Goal: Transaction & Acquisition: Purchase product/service

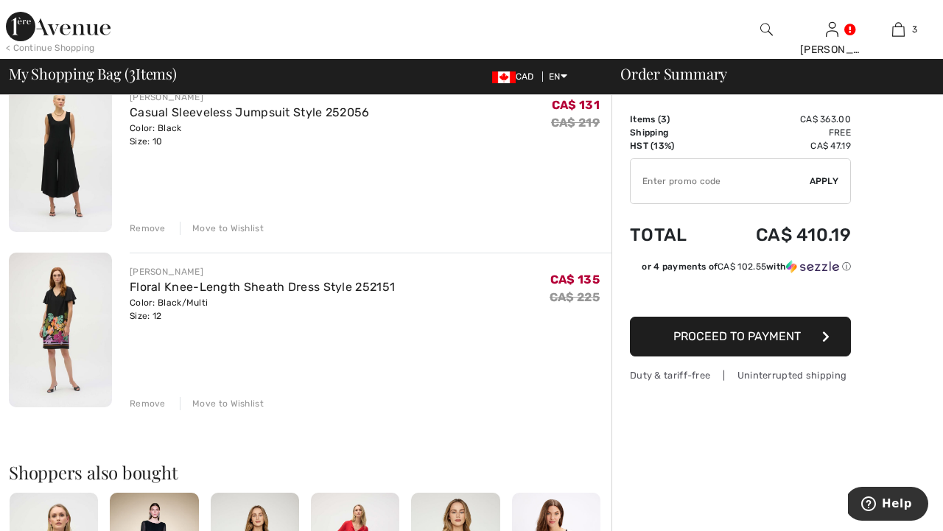
scroll to position [314, 0]
click at [48, 341] on img at bounding box center [60, 328] width 103 height 155
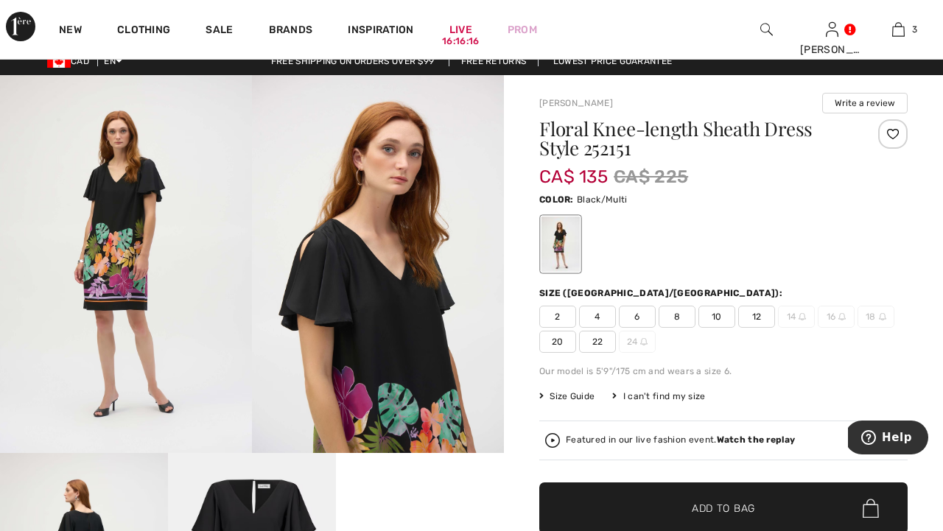
scroll to position [12, 0]
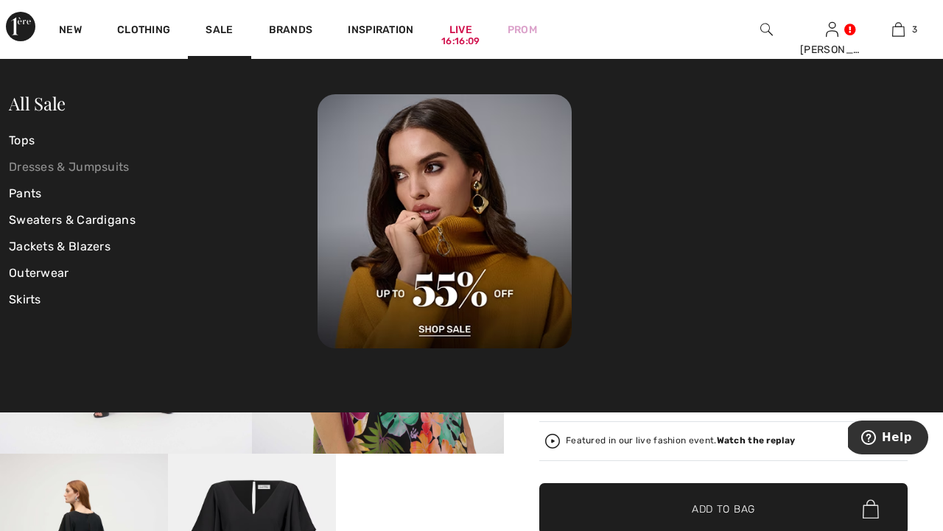
click at [105, 164] on link "Dresses & Jumpsuits" at bounding box center [163, 167] width 309 height 27
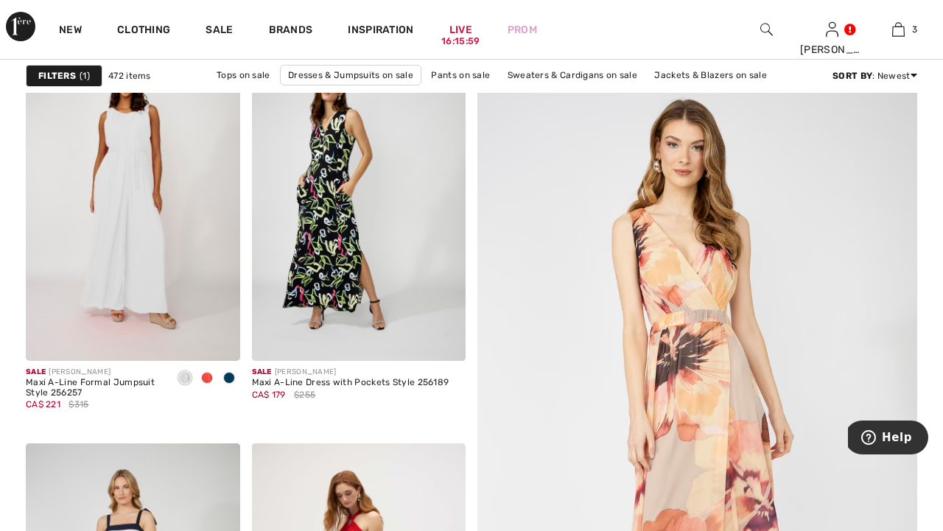
scroll to position [178, 0]
click at [143, 159] on img at bounding box center [133, 199] width 214 height 321
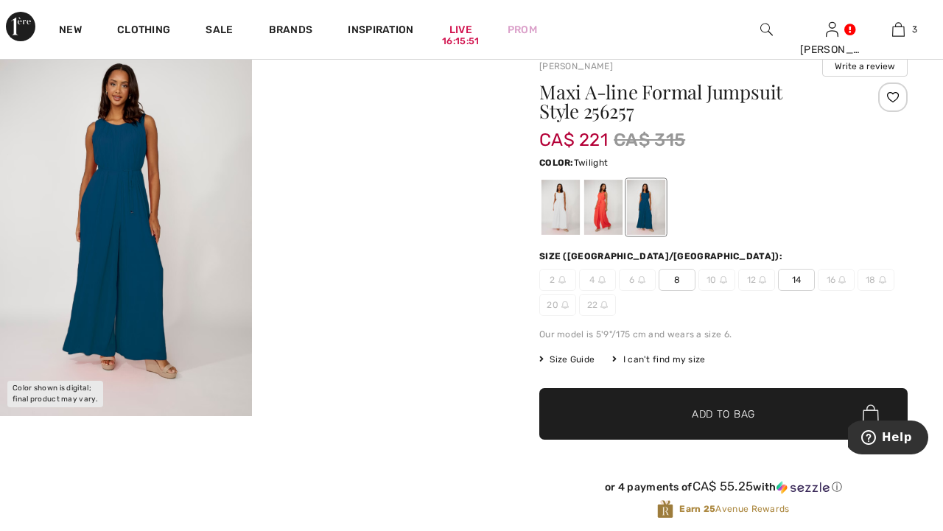
scroll to position [53, 0]
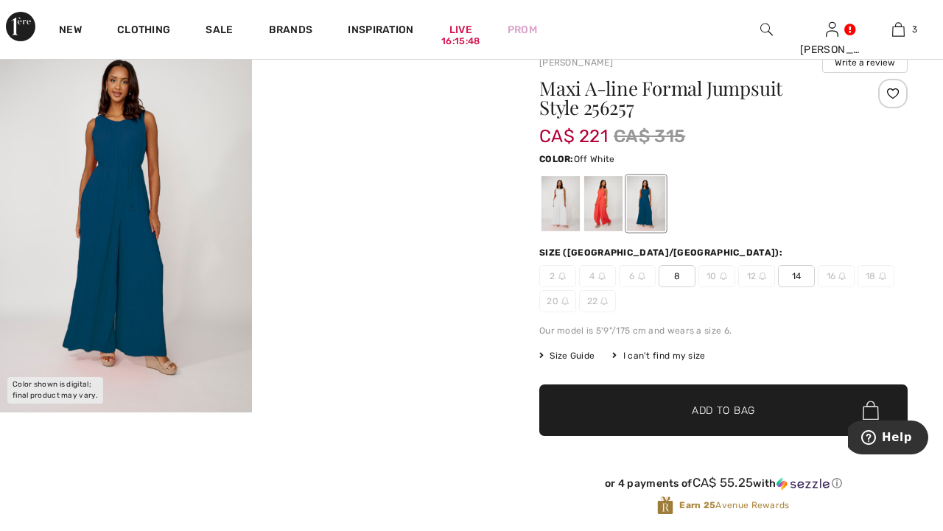
click at [555, 186] on div at bounding box center [560, 203] width 38 height 55
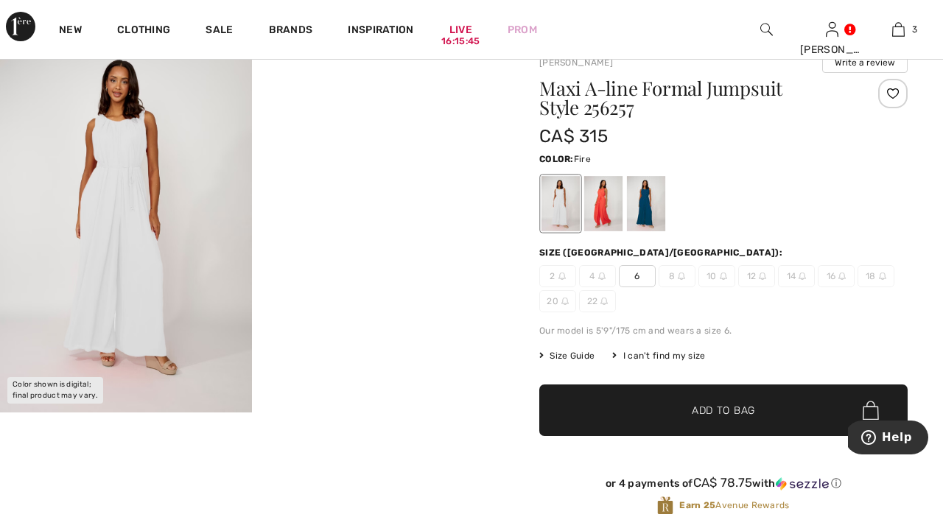
click at [596, 191] on div at bounding box center [603, 203] width 38 height 55
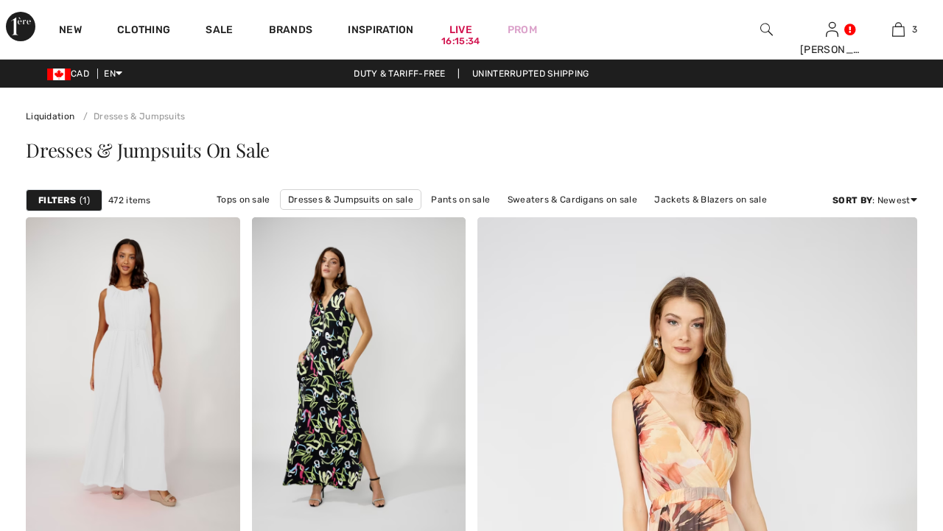
checkbox input "true"
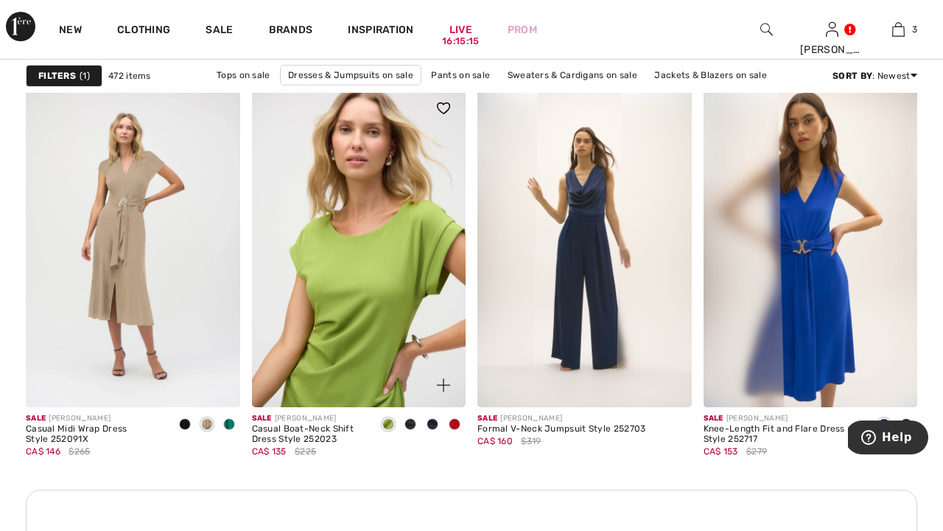
scroll to position [1342, 0]
click at [345, 309] on img at bounding box center [359, 245] width 214 height 321
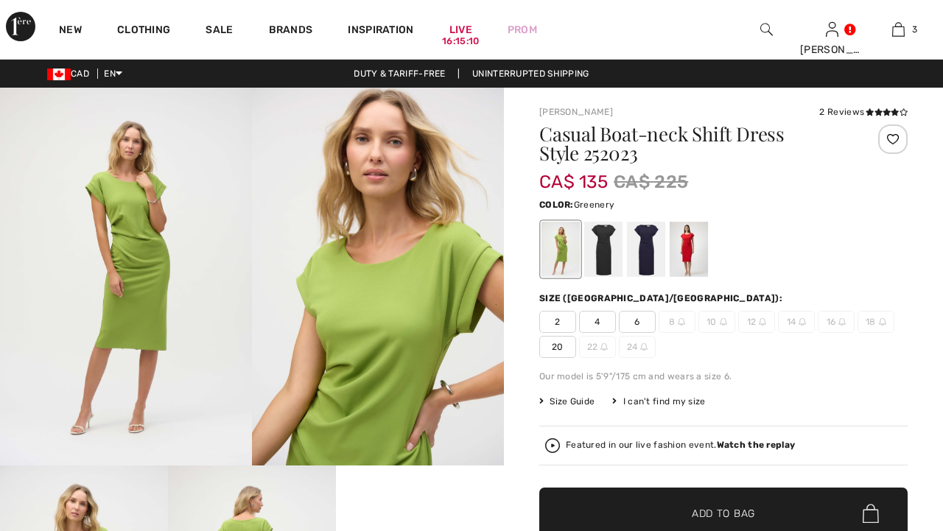
checkbox input "true"
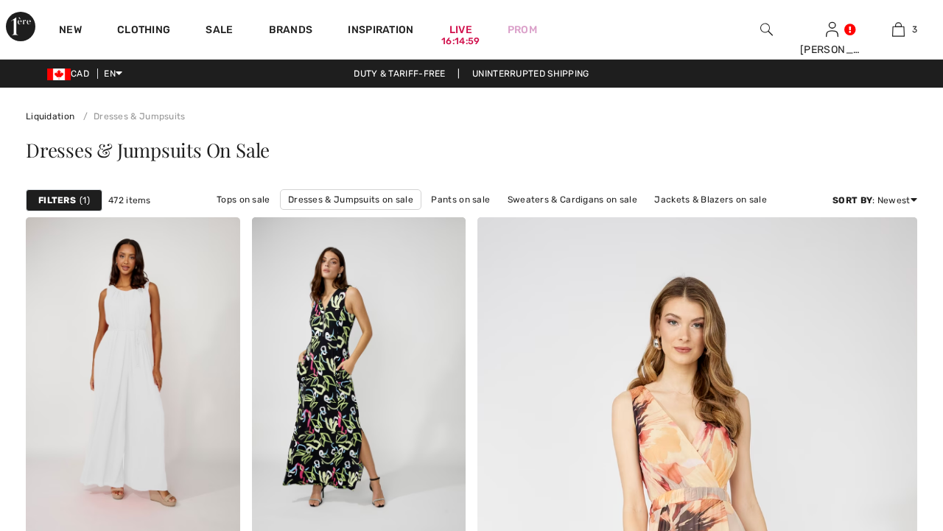
scroll to position [1881, 0]
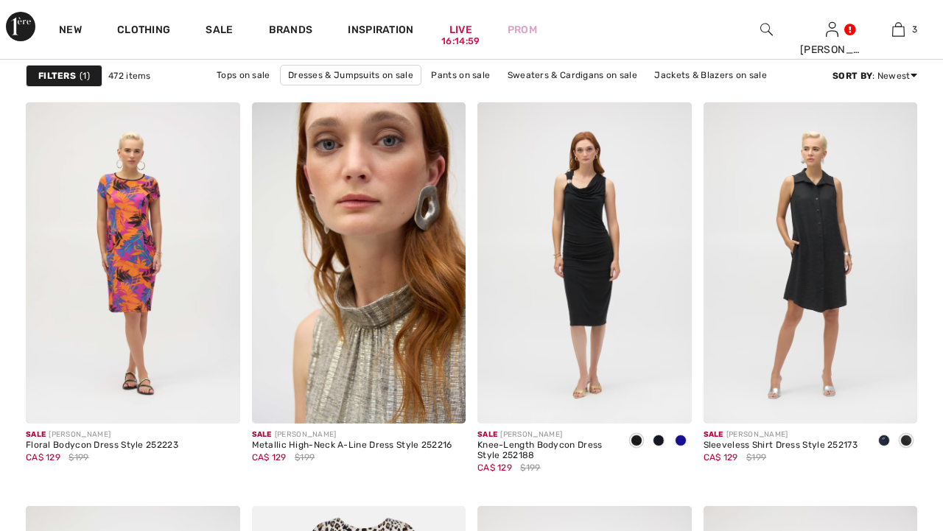
checkbox input "true"
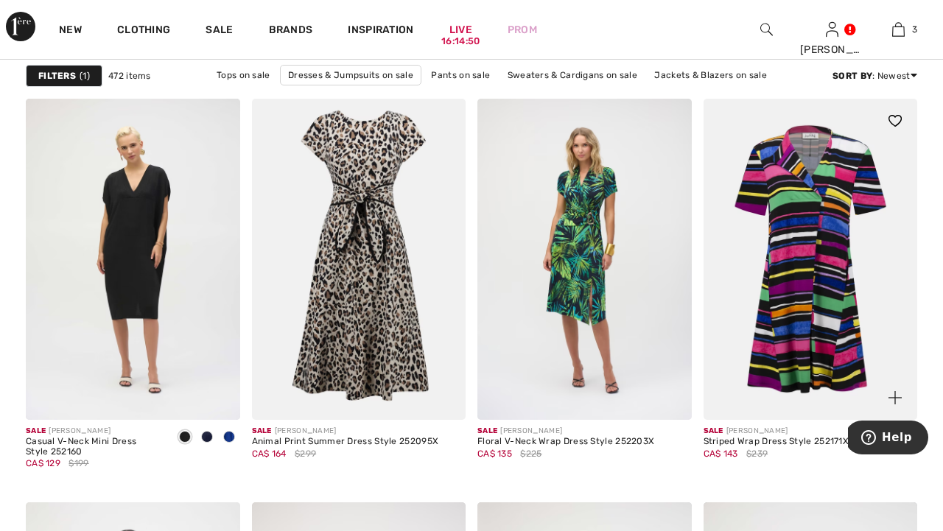
scroll to position [2293, 0]
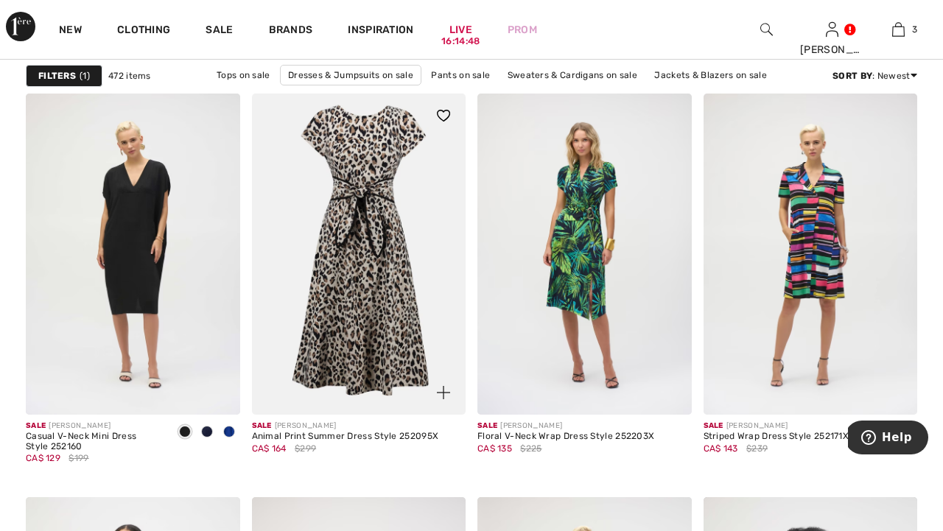
click at [373, 338] on img at bounding box center [359, 254] width 214 height 321
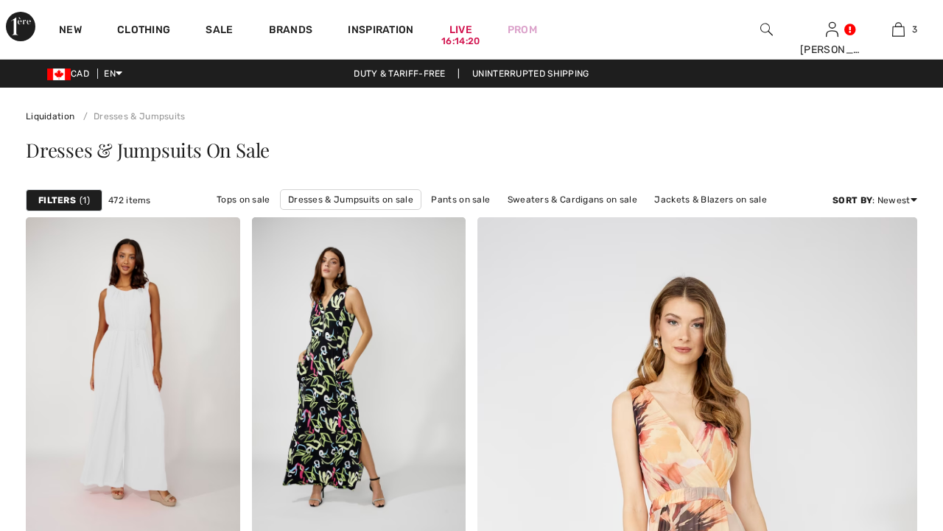
checkbox input "true"
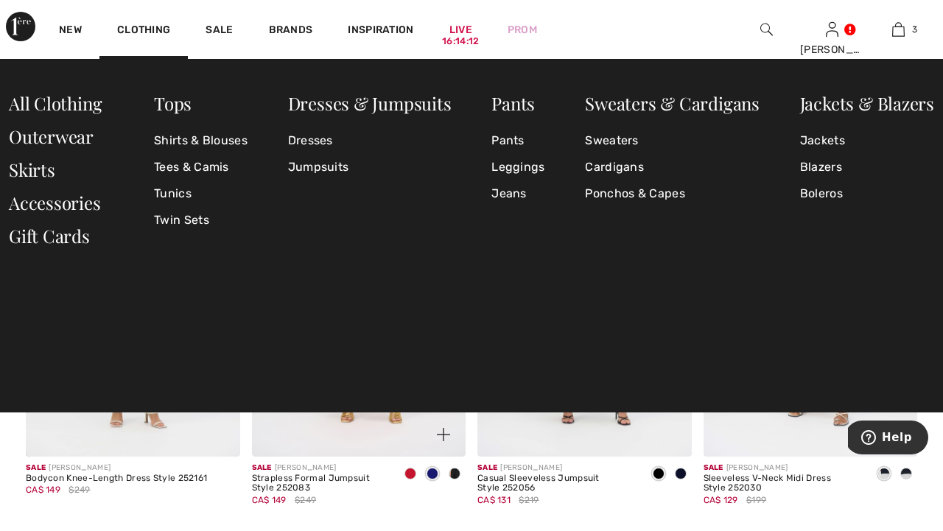
scroll to position [2655, 0]
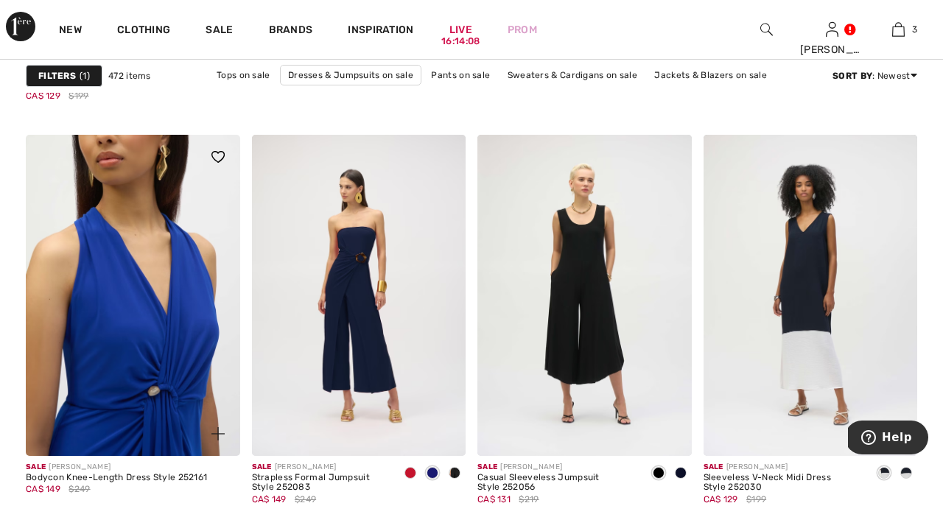
click at [137, 343] on img at bounding box center [133, 295] width 214 height 321
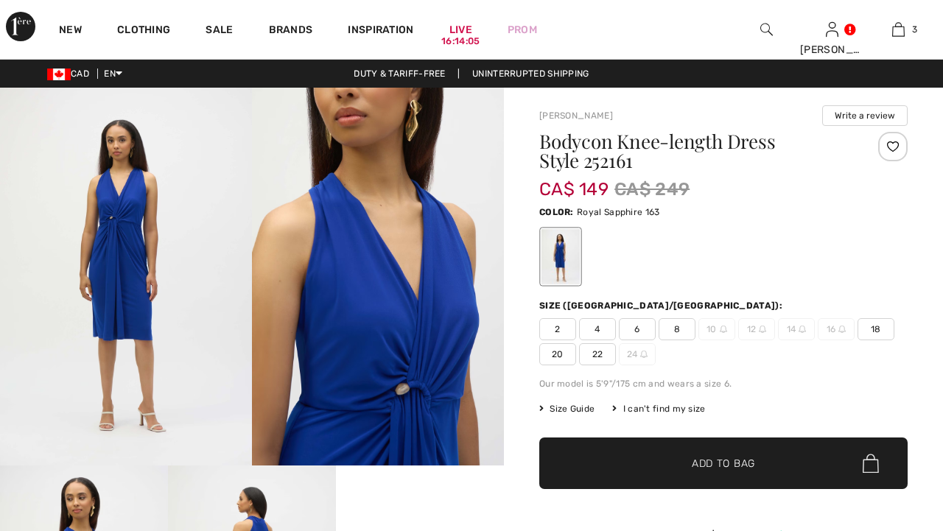
checkbox input "true"
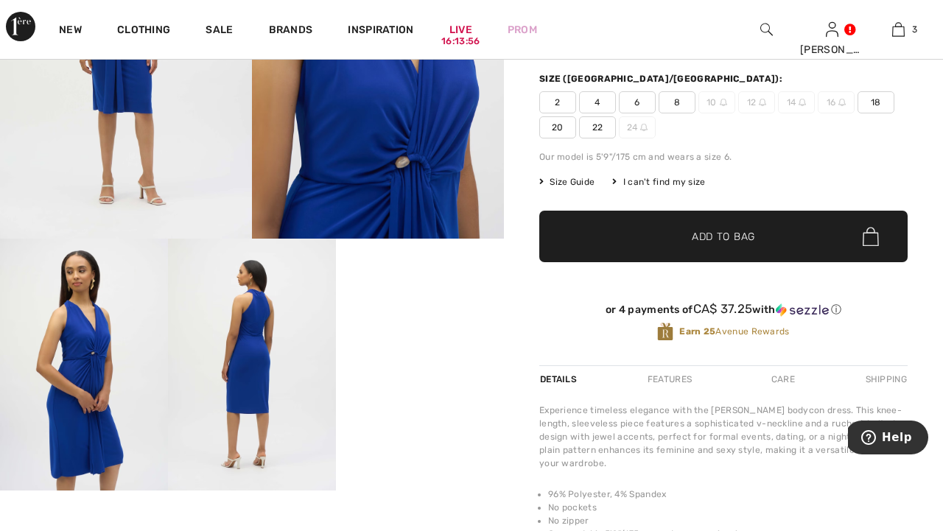
scroll to position [244, 0]
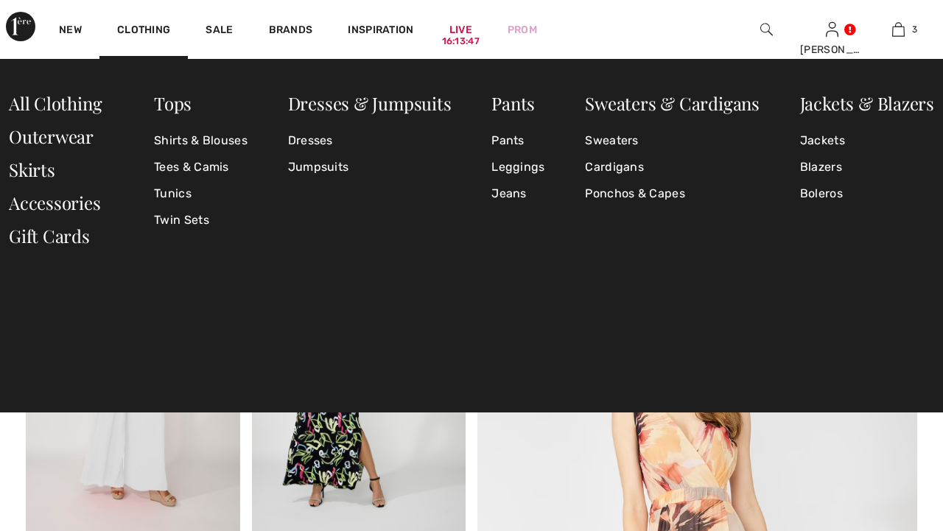
checkbox input "true"
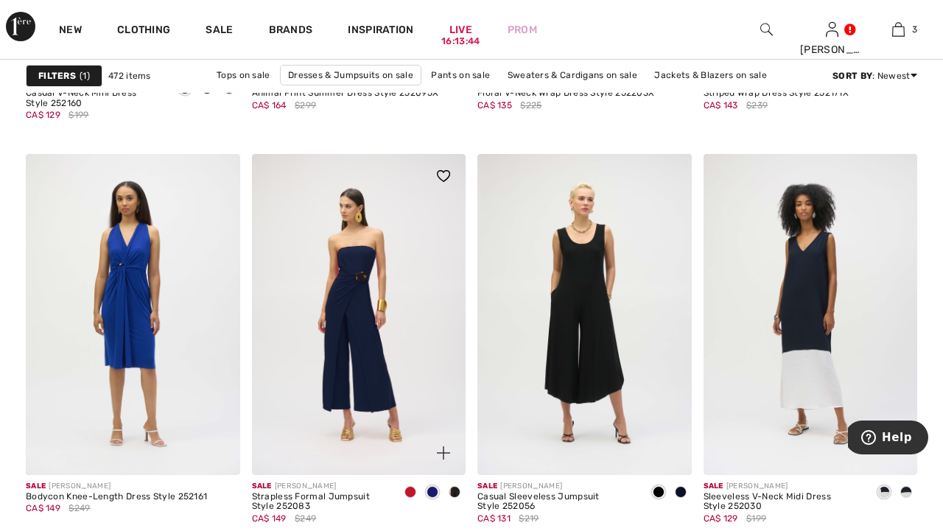
scroll to position [2638, 0]
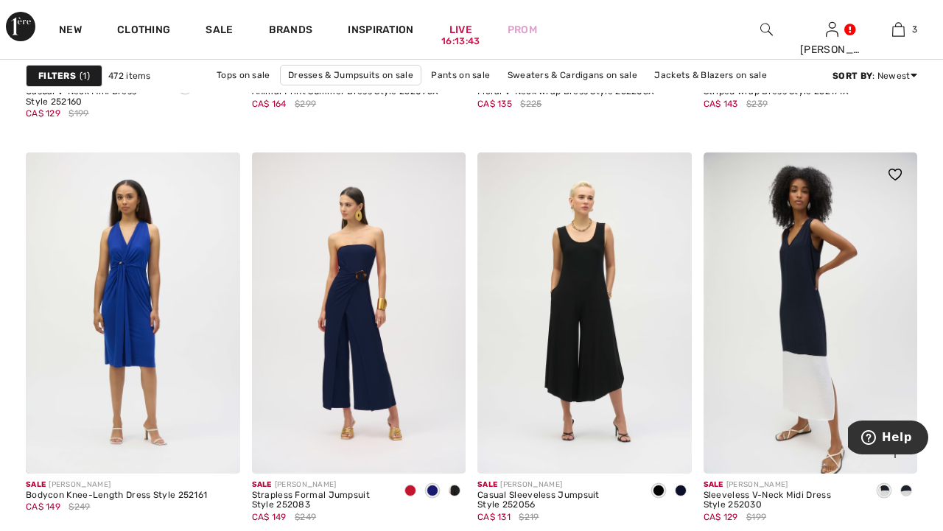
click at [778, 295] on img at bounding box center [810, 312] width 214 height 321
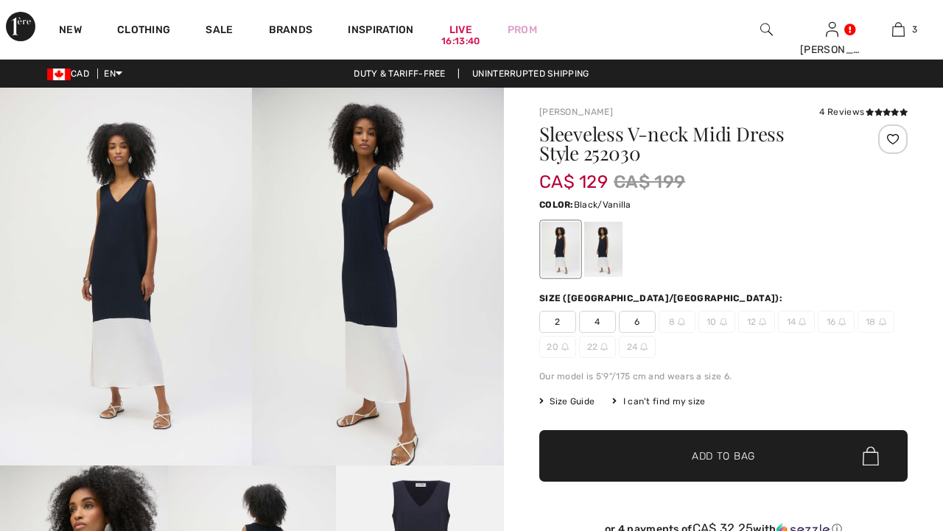
checkbox input "true"
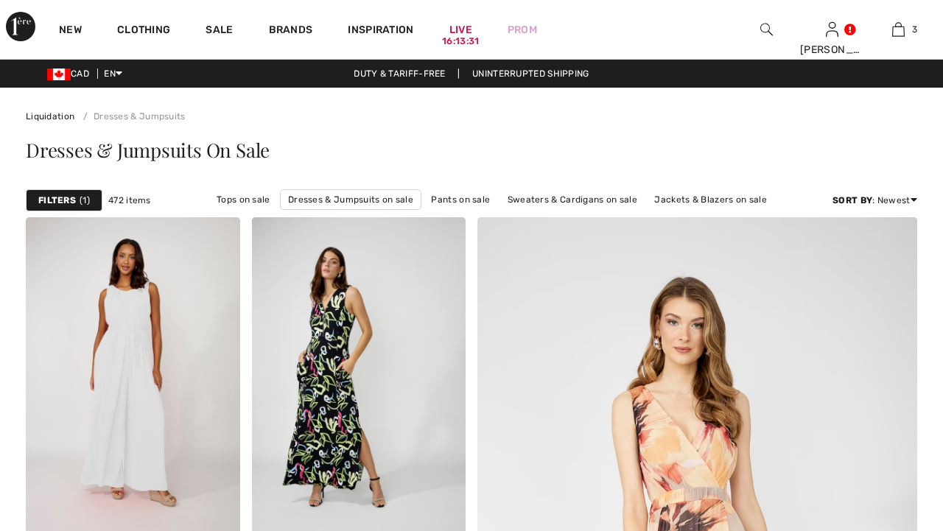
checkbox input "true"
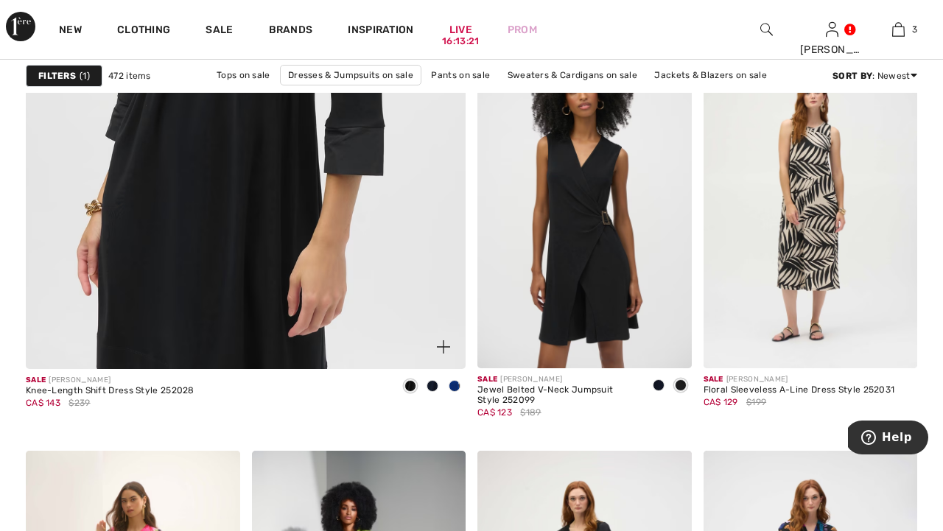
scroll to position [3703, 0]
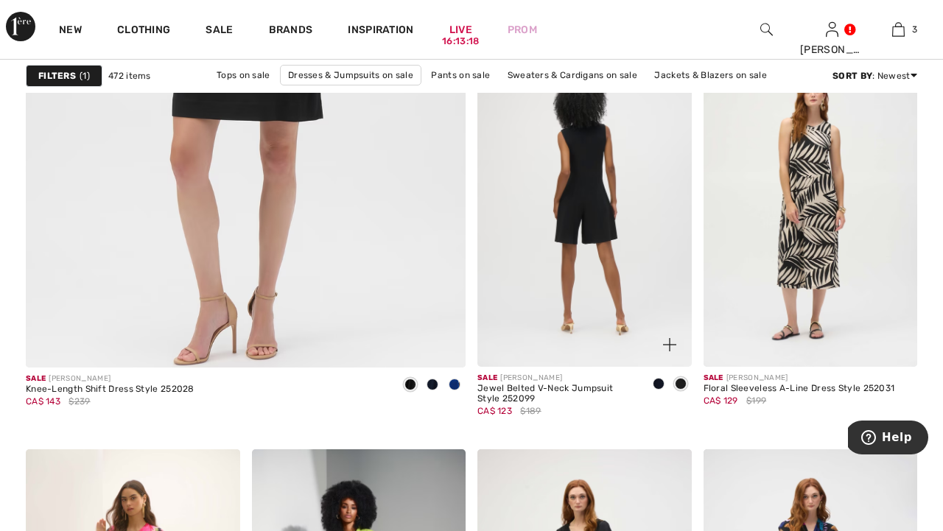
click at [534, 306] on img at bounding box center [584, 206] width 214 height 321
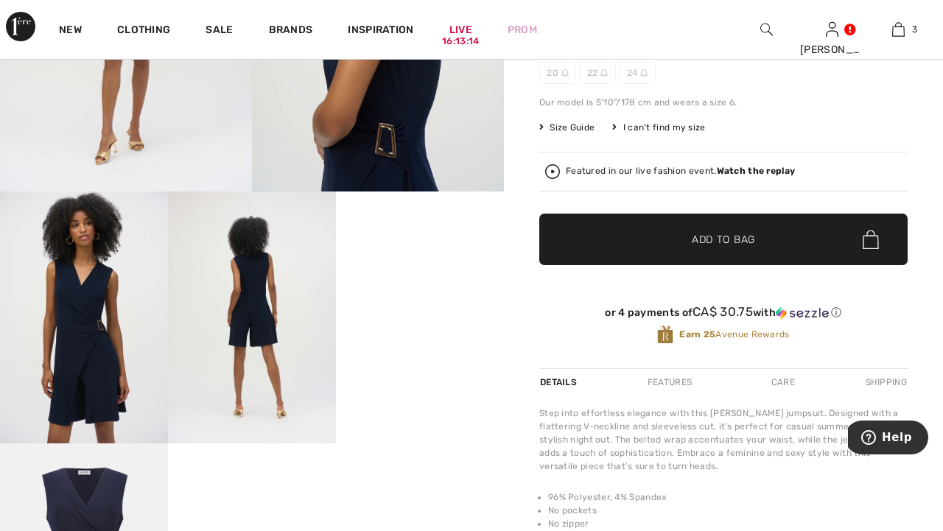
scroll to position [275, 0]
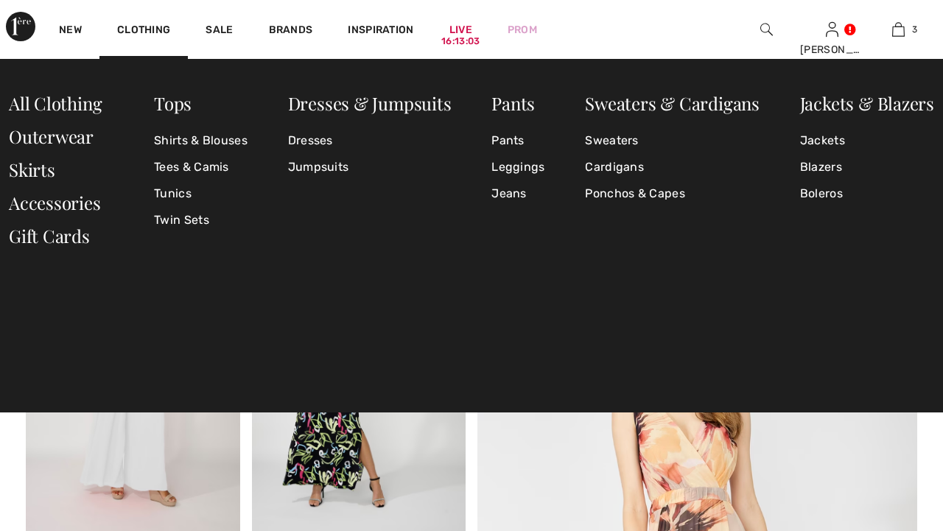
checkbox input "true"
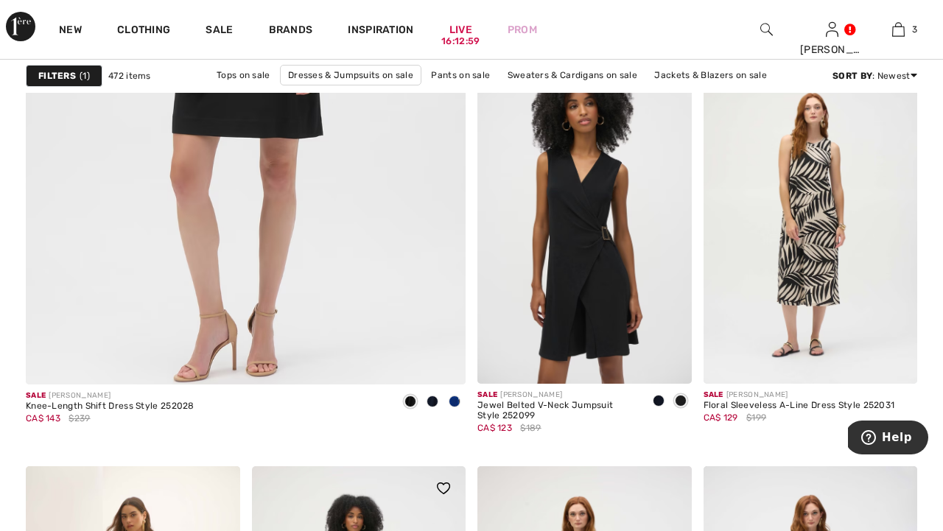
scroll to position [3686, 0]
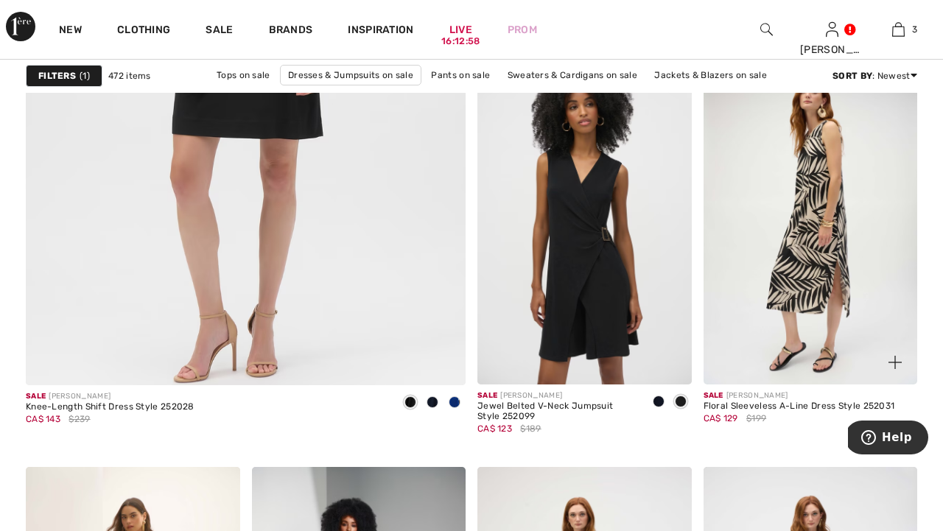
click at [784, 258] on img at bounding box center [810, 224] width 214 height 321
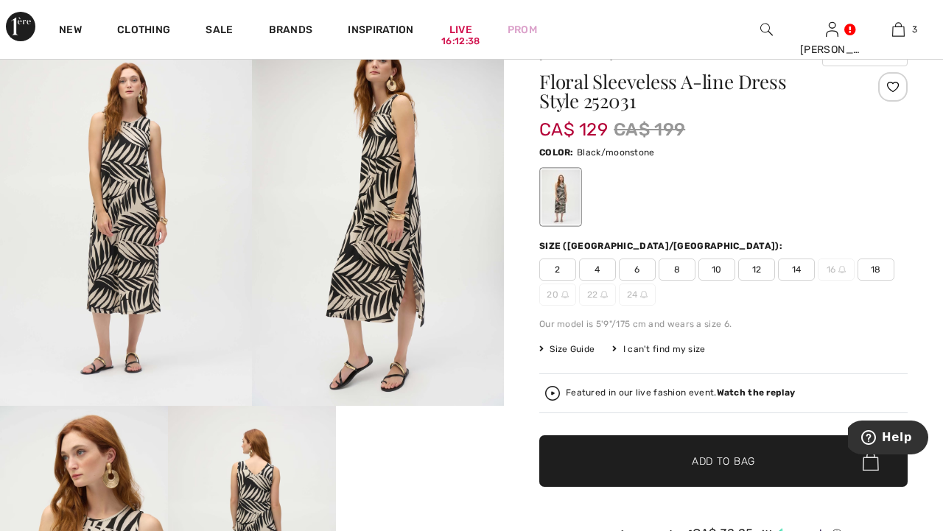
scroll to position [53, 0]
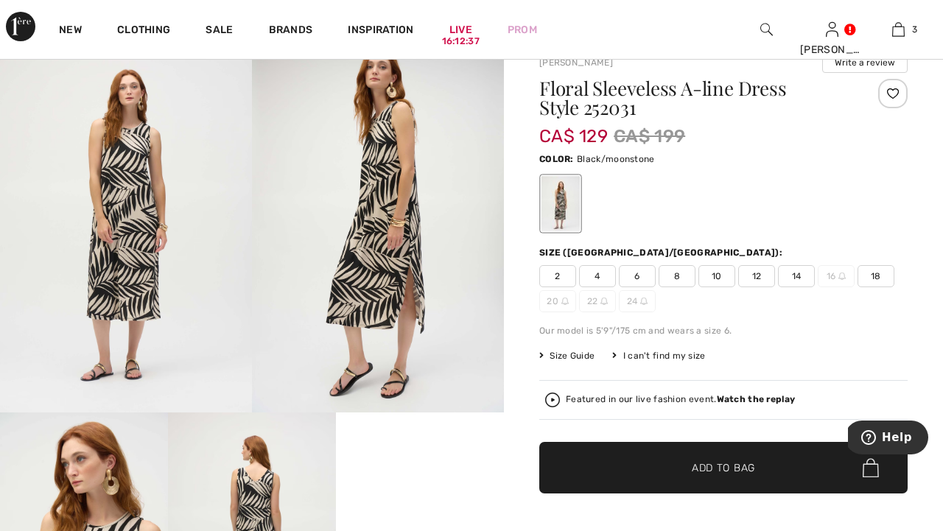
click at [755, 274] on span "12" at bounding box center [756, 276] width 37 height 22
click at [719, 468] on span "Add to Bag" at bounding box center [722, 467] width 63 height 15
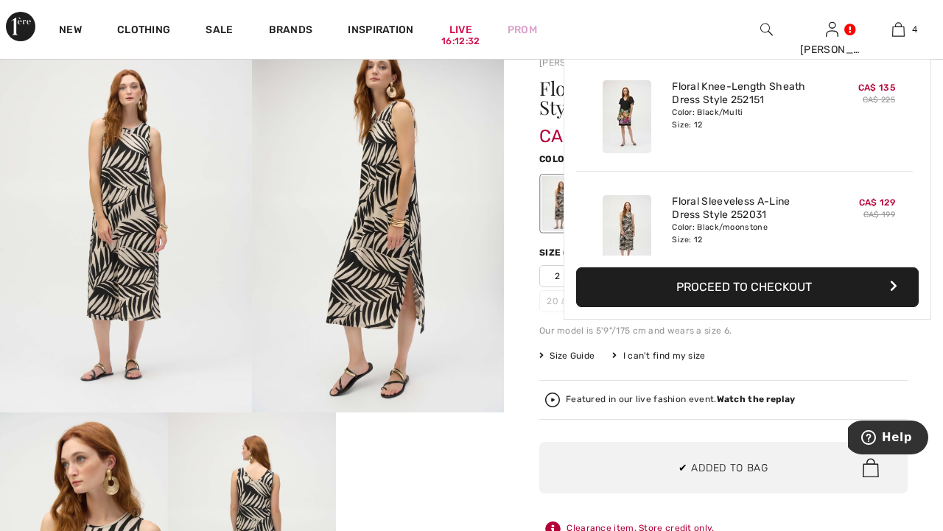
scroll to position [275, 0]
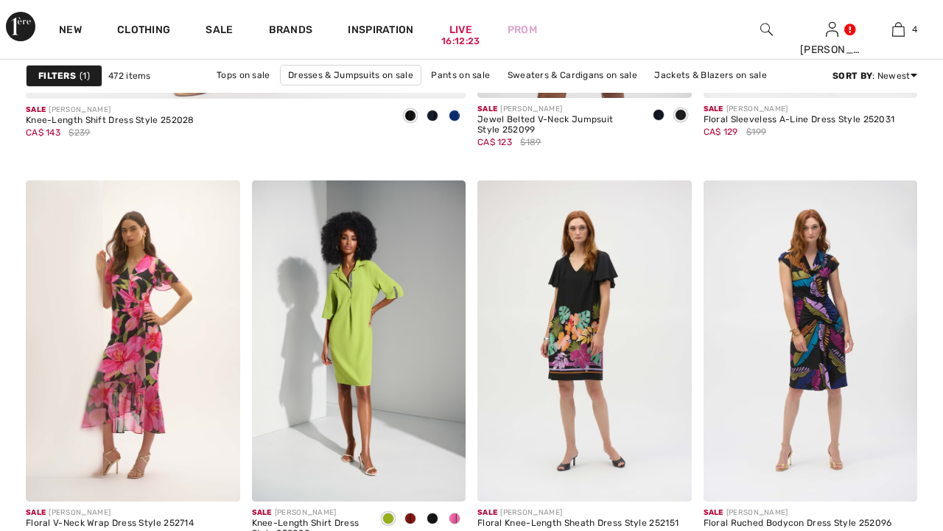
checkbox input "true"
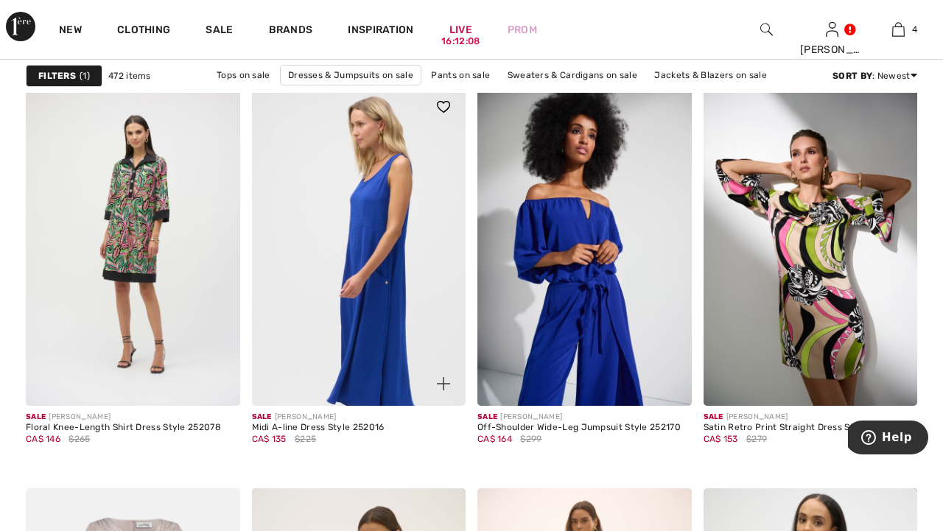
scroll to position [5432, 0]
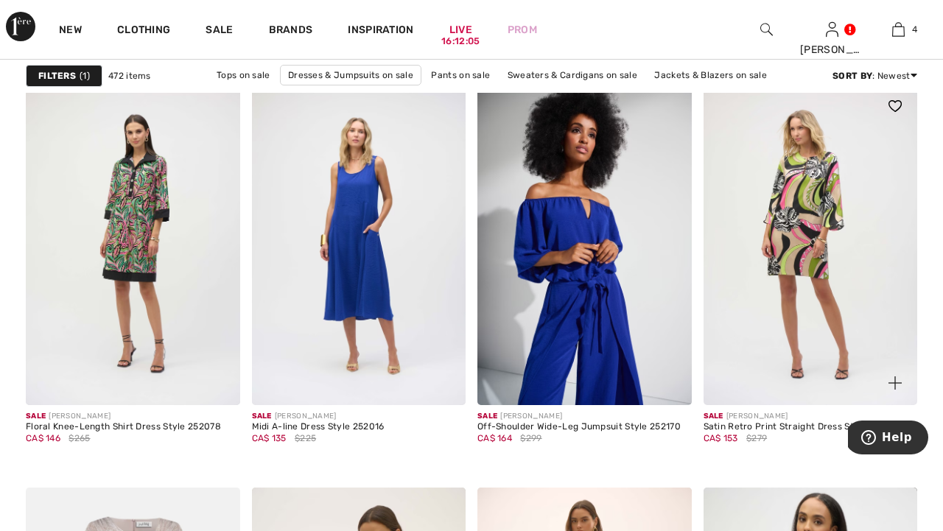
click at [748, 309] on img at bounding box center [810, 244] width 214 height 321
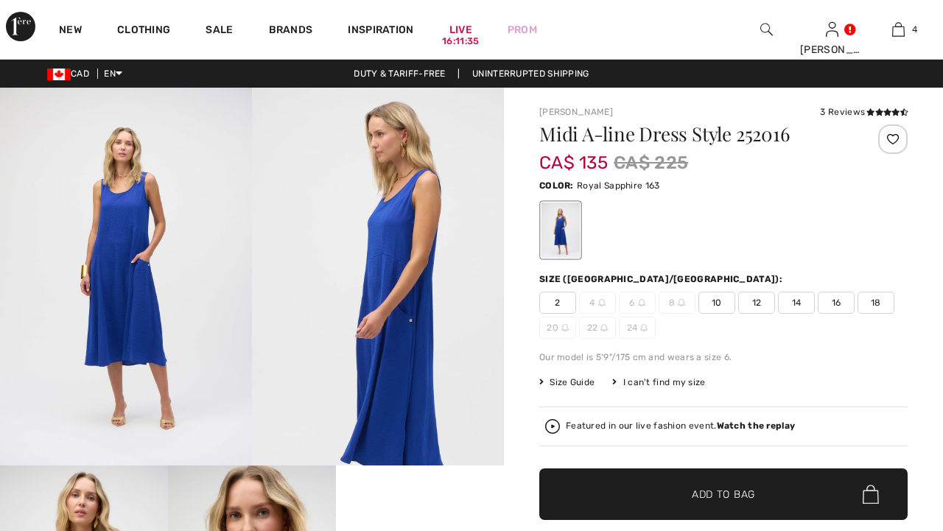
checkbox input "true"
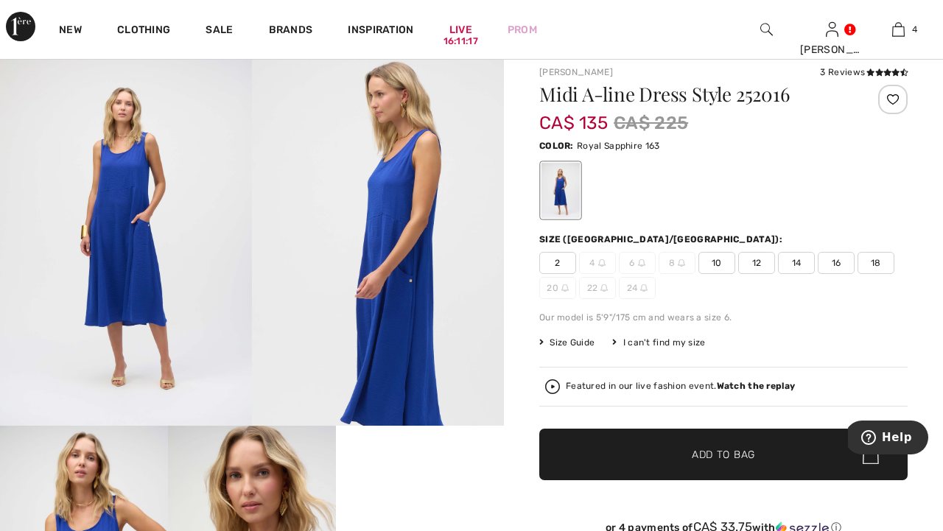
scroll to position [39, 0]
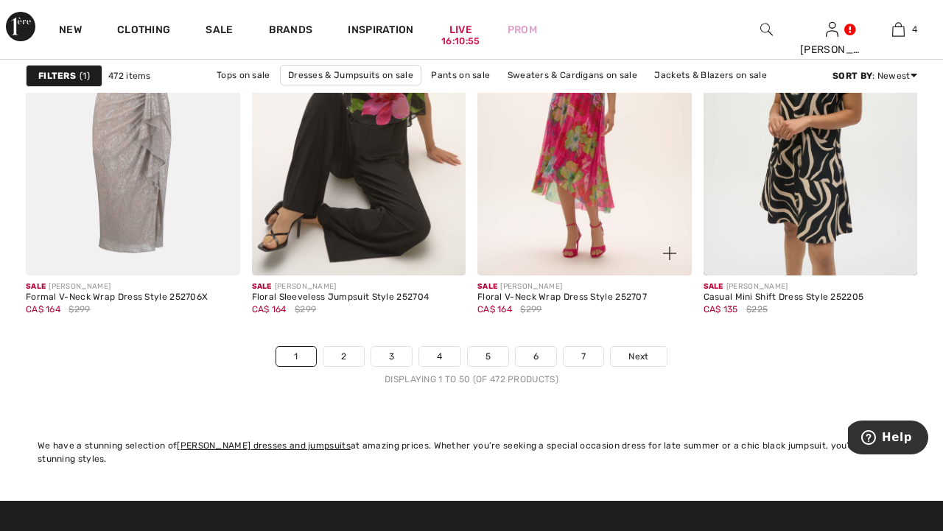
scroll to position [5965, 0]
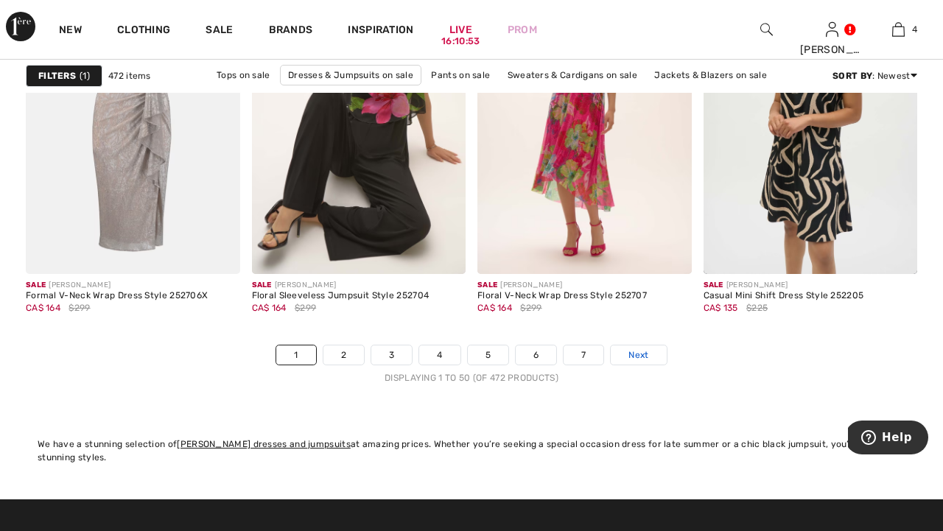
click at [637, 360] on span "Next" at bounding box center [638, 354] width 20 height 13
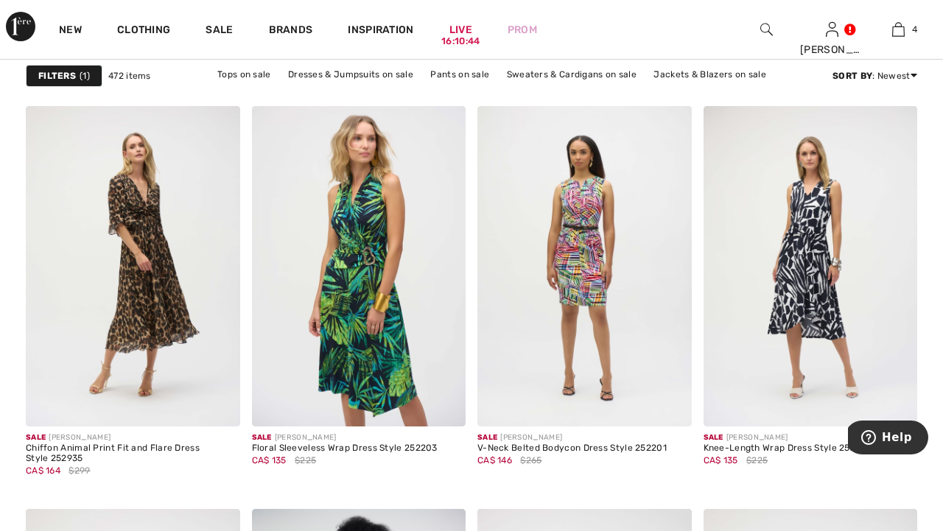
scroll to position [920, 0]
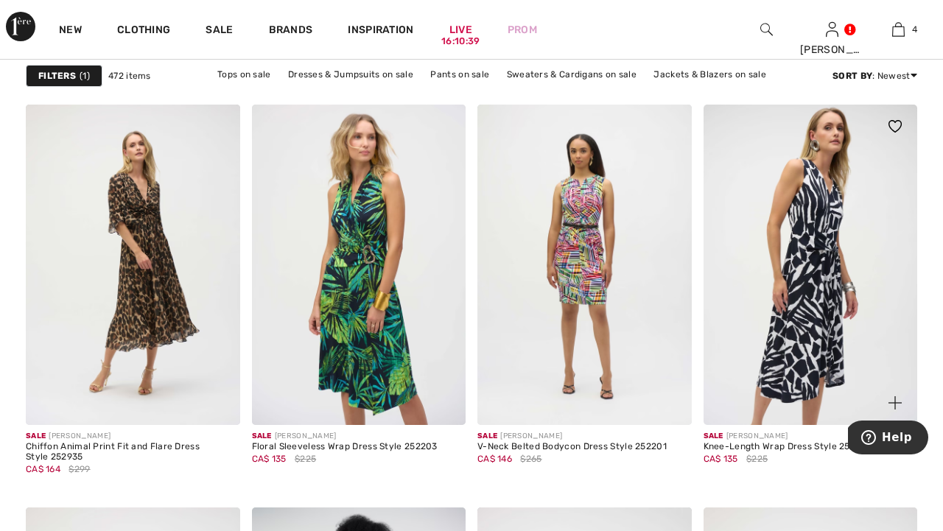
click at [767, 295] on img at bounding box center [810, 265] width 214 height 321
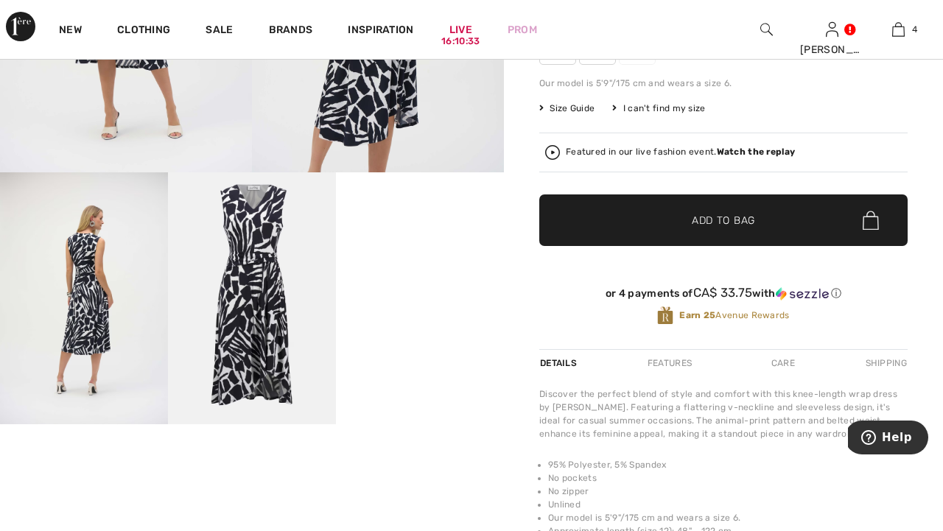
scroll to position [294, 0]
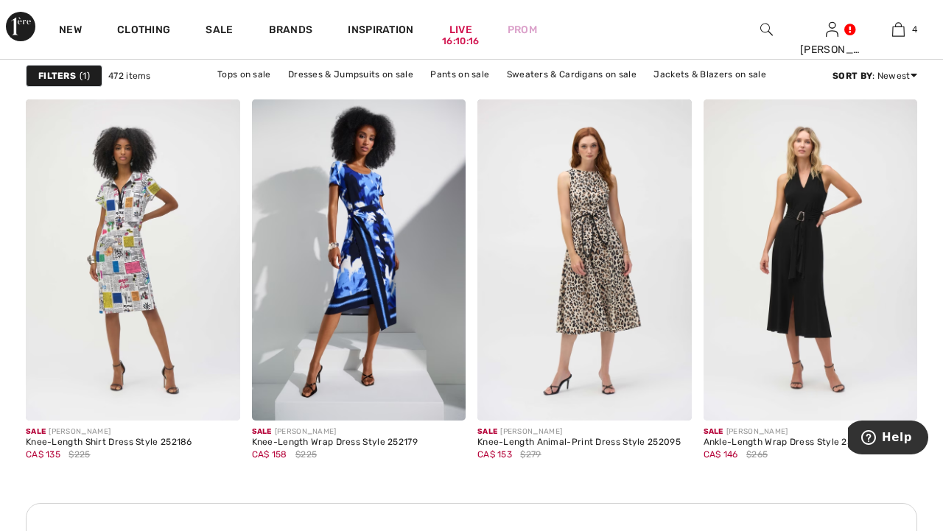
scroll to position [1330, 0]
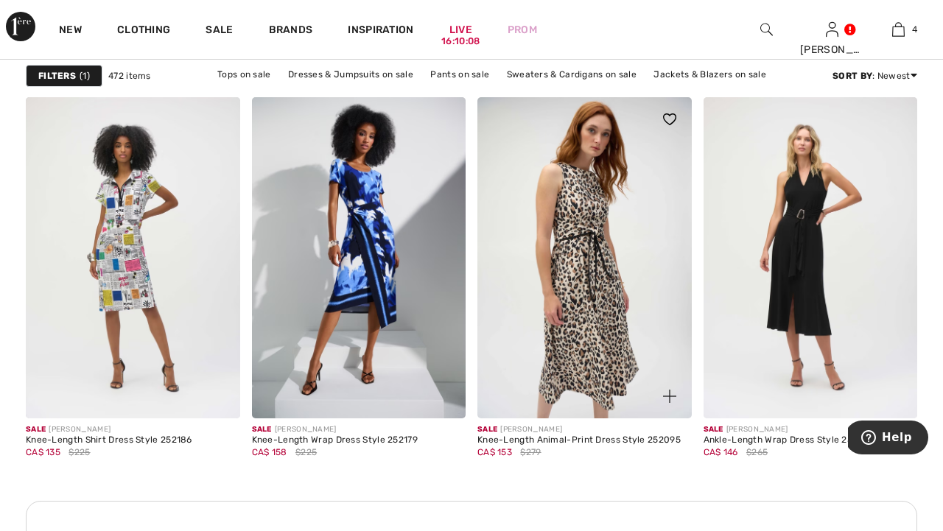
click at [557, 311] on img at bounding box center [584, 257] width 214 height 321
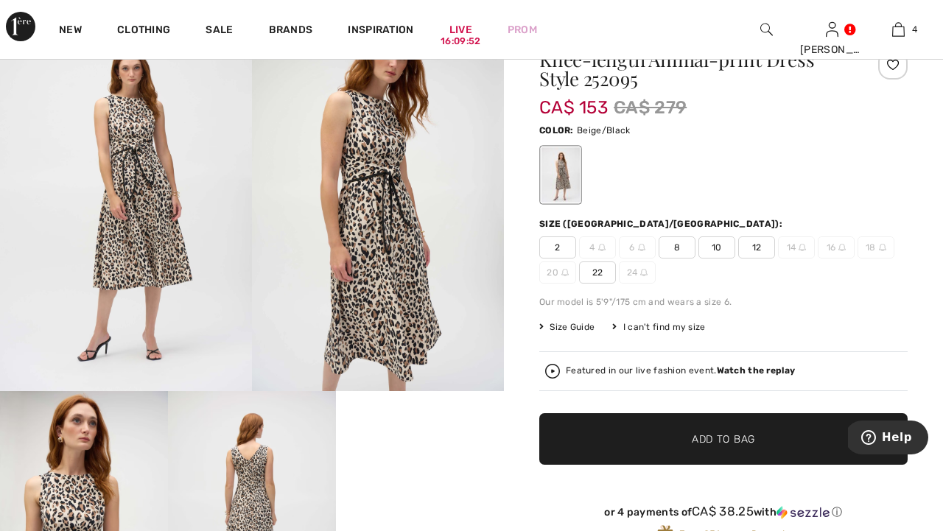
scroll to position [74, 0]
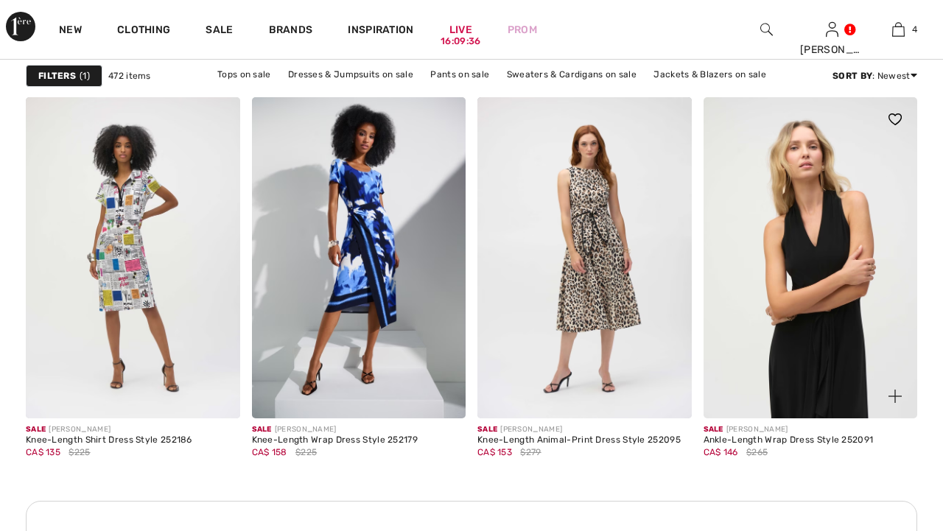
click at [798, 293] on img at bounding box center [810, 257] width 214 height 321
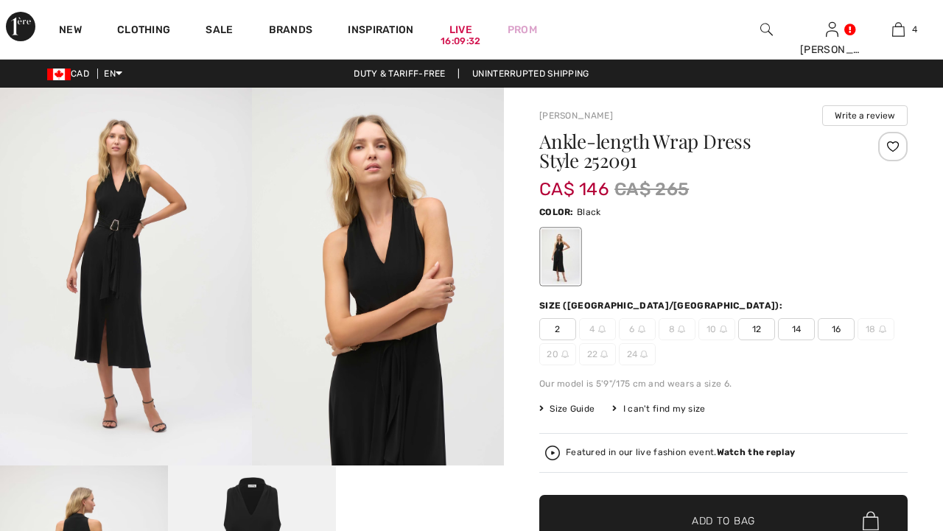
checkbox input "true"
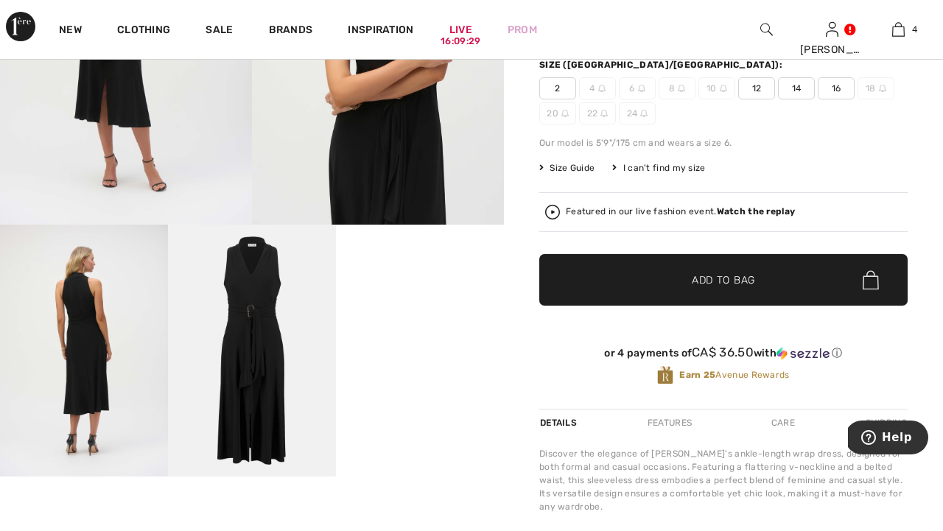
scroll to position [275, 0]
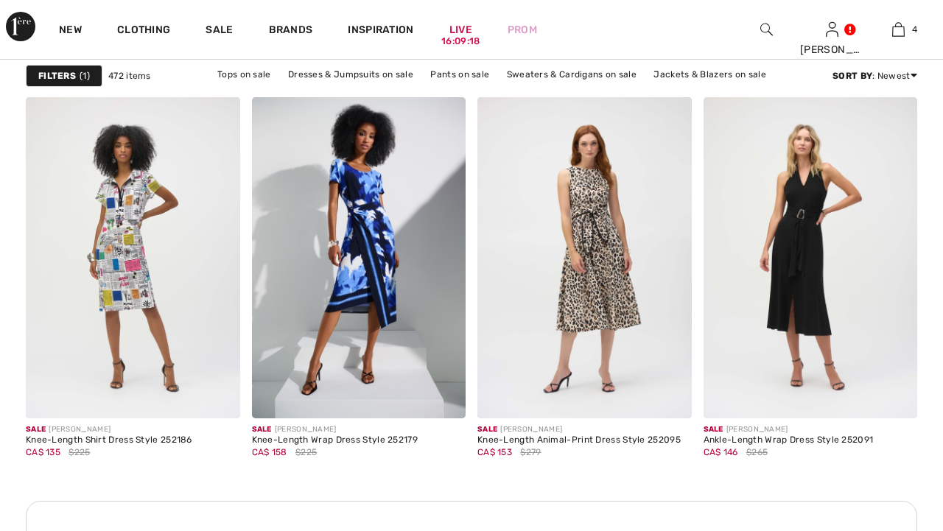
checkbox input "true"
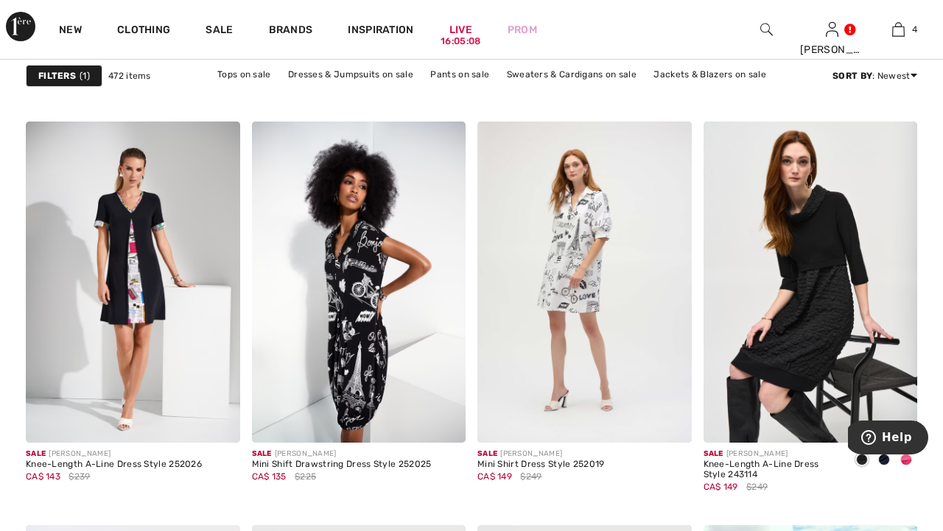
scroll to position [1863, 0]
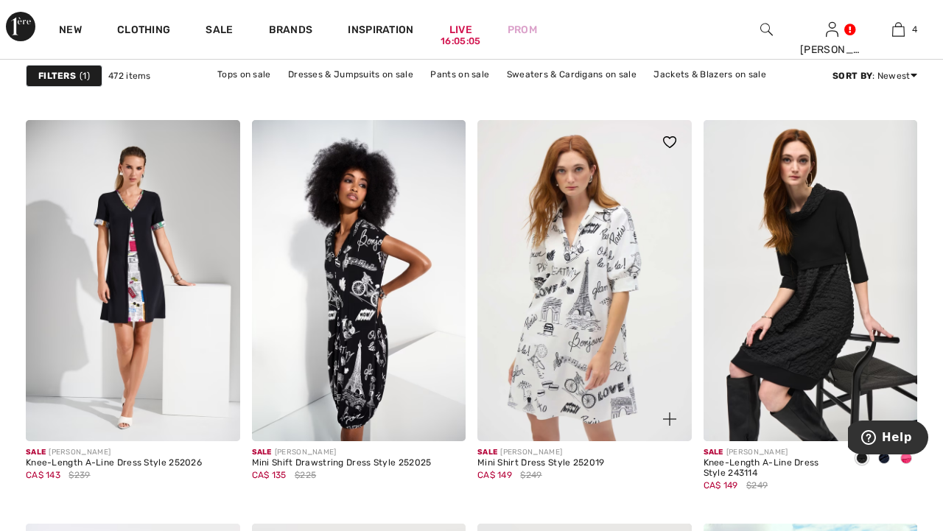
click at [590, 363] on img at bounding box center [584, 280] width 214 height 321
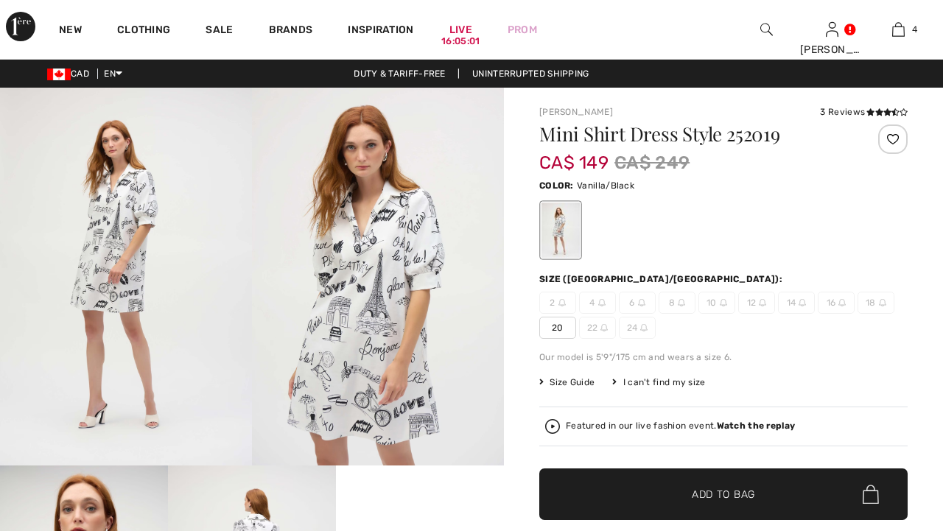
checkbox input "true"
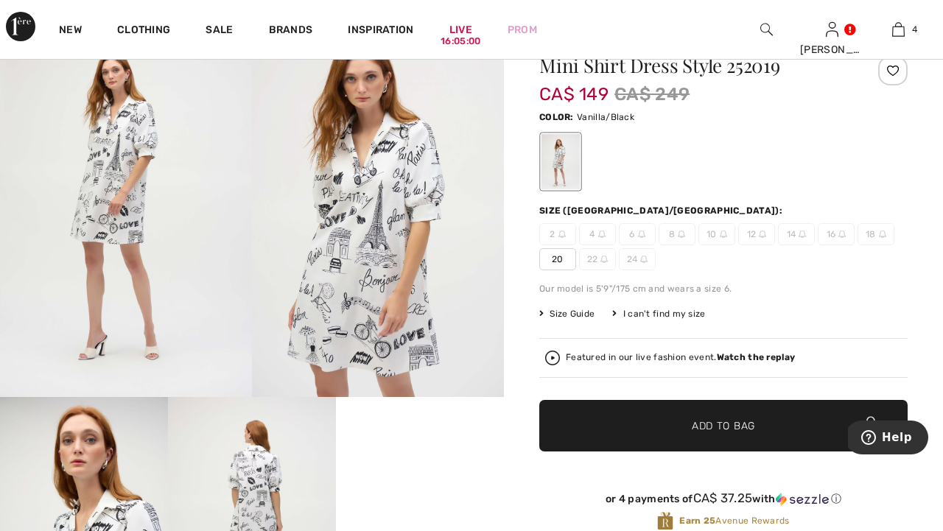
scroll to position [69, 0]
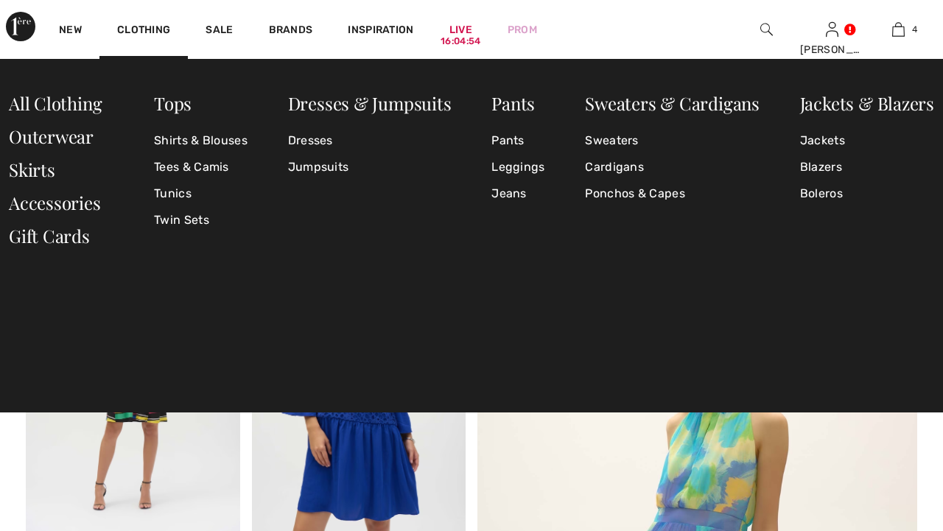
checkbox input "true"
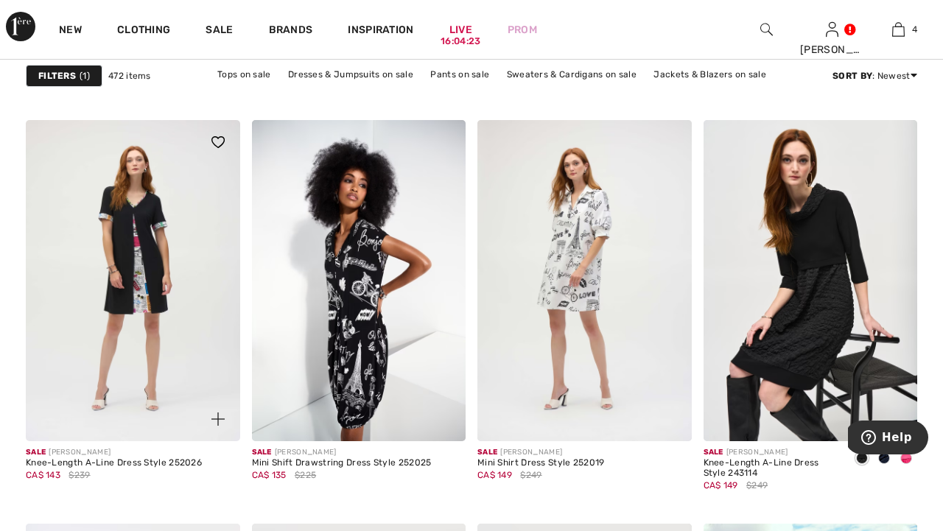
click at [175, 414] on img at bounding box center [133, 280] width 214 height 321
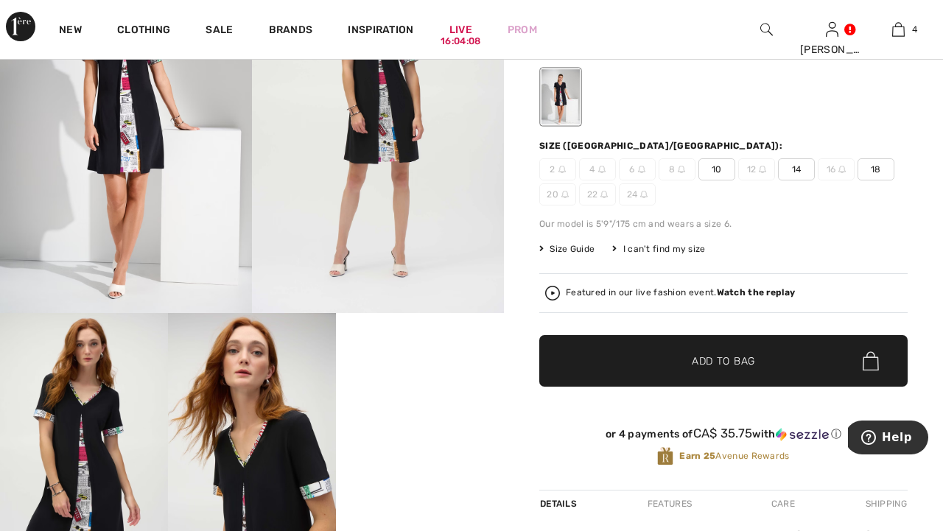
scroll to position [138, 0]
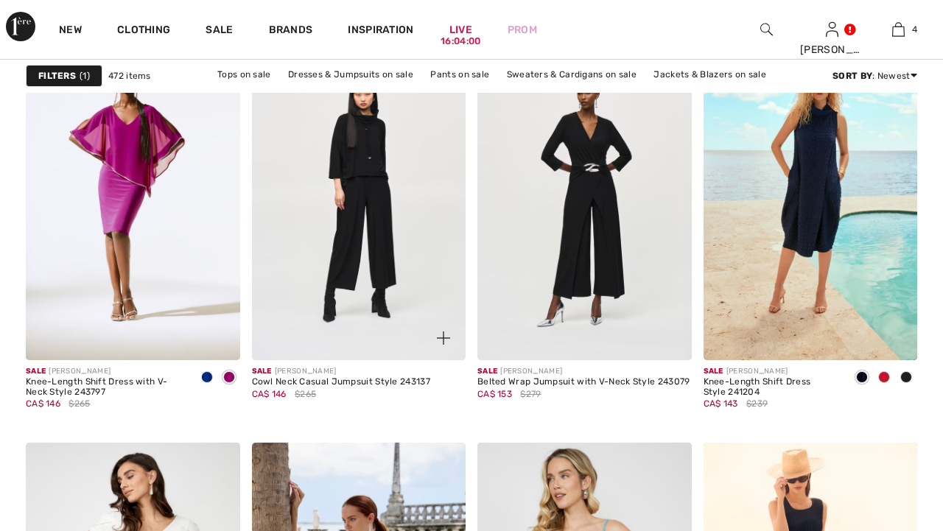
checkbox input "true"
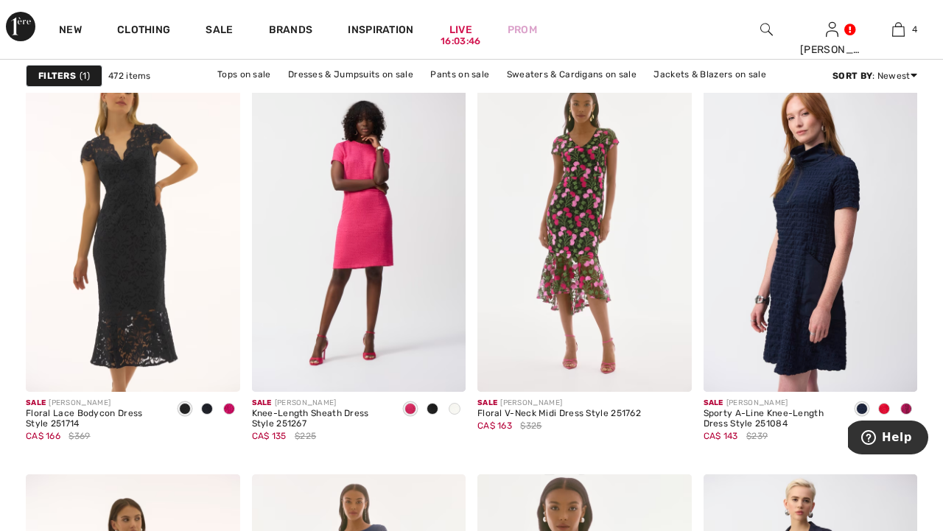
scroll to position [4100, 0]
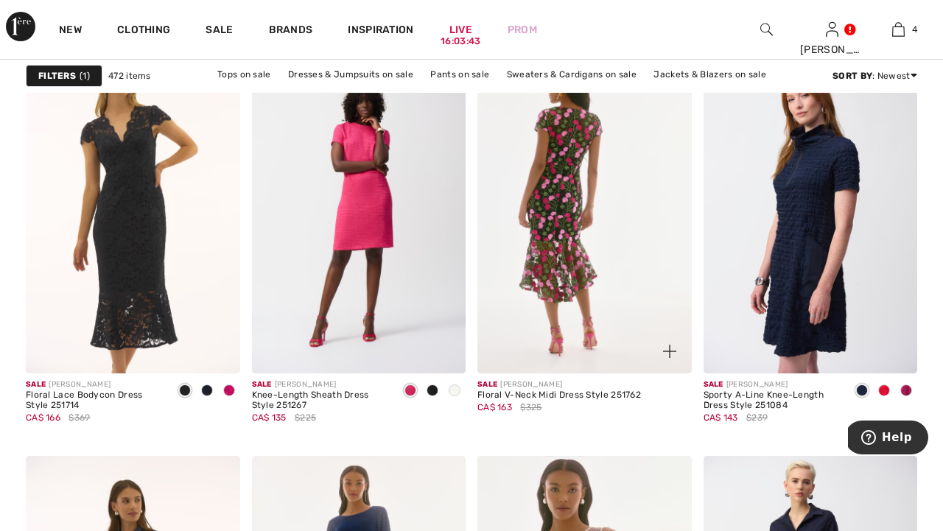
click at [560, 258] on img at bounding box center [584, 212] width 214 height 321
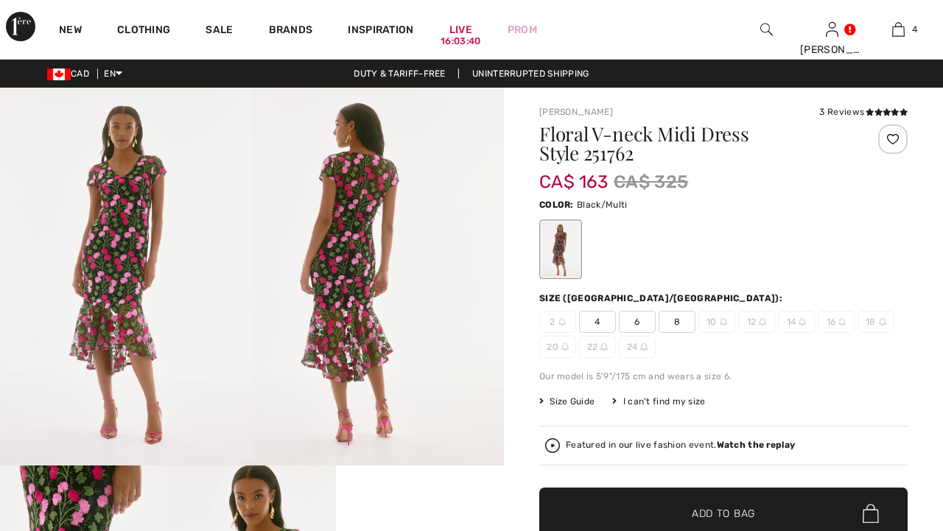
checkbox input "true"
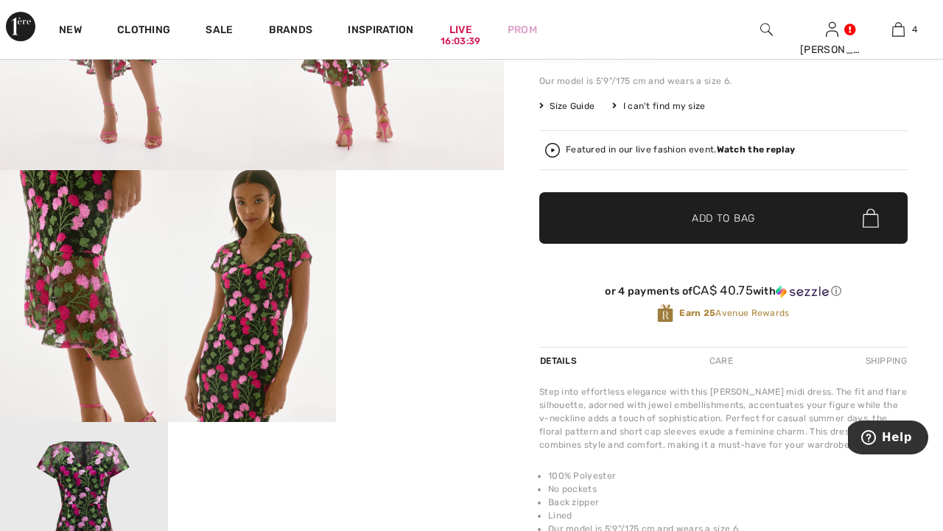
scroll to position [298, 0]
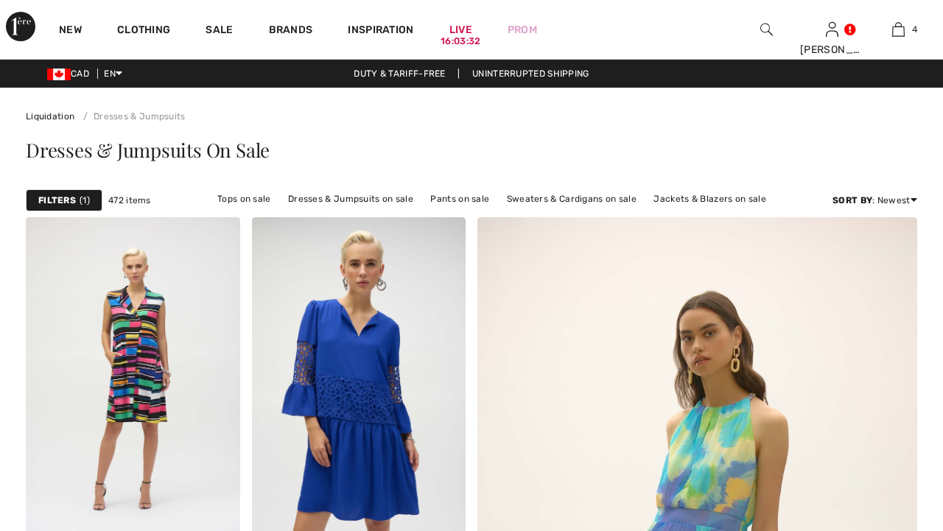
checkbox input "true"
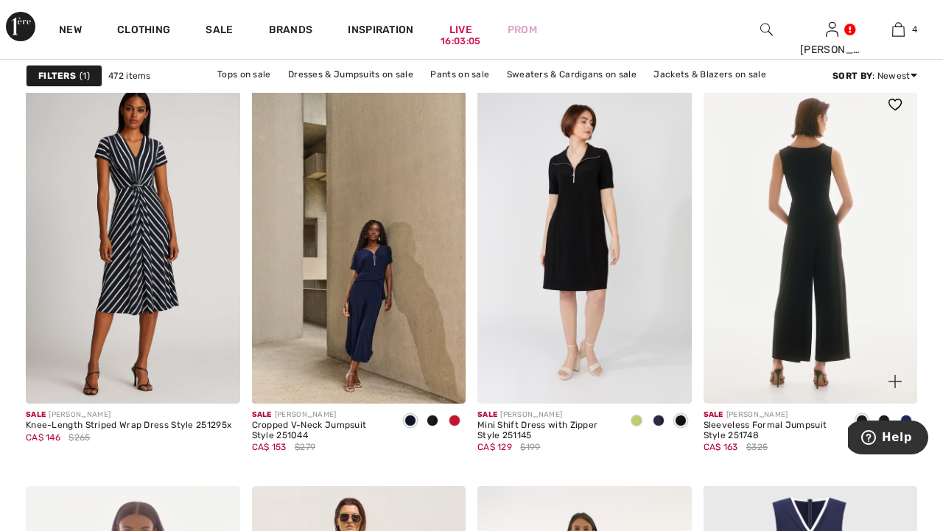
scroll to position [5031, 0]
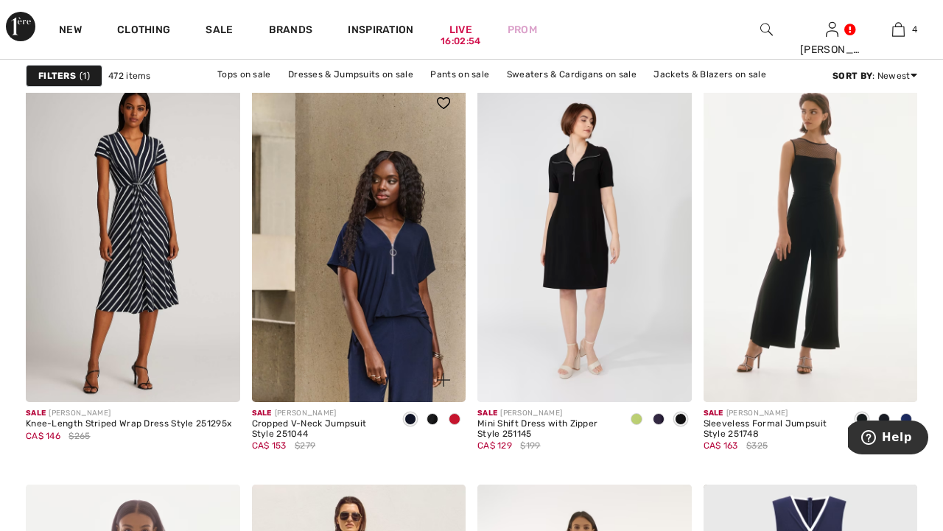
click at [404, 265] on img at bounding box center [359, 241] width 214 height 321
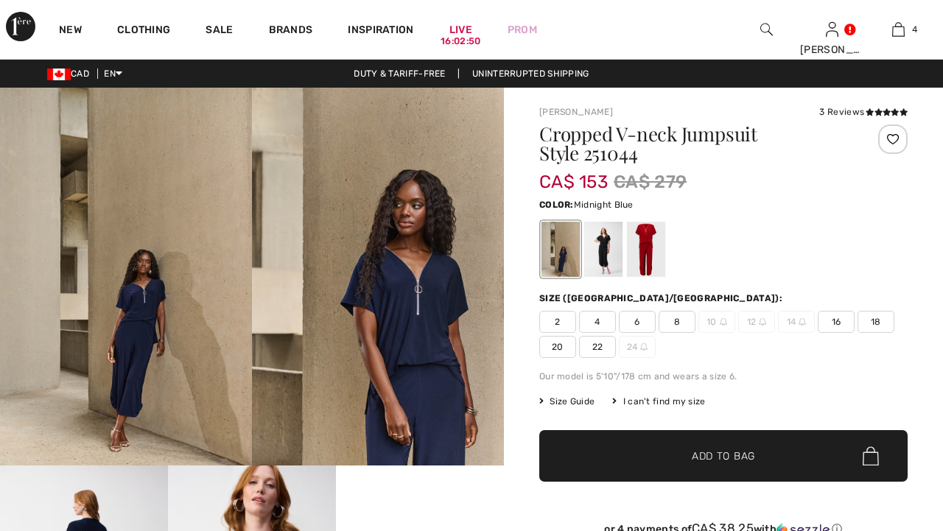
checkbox input "true"
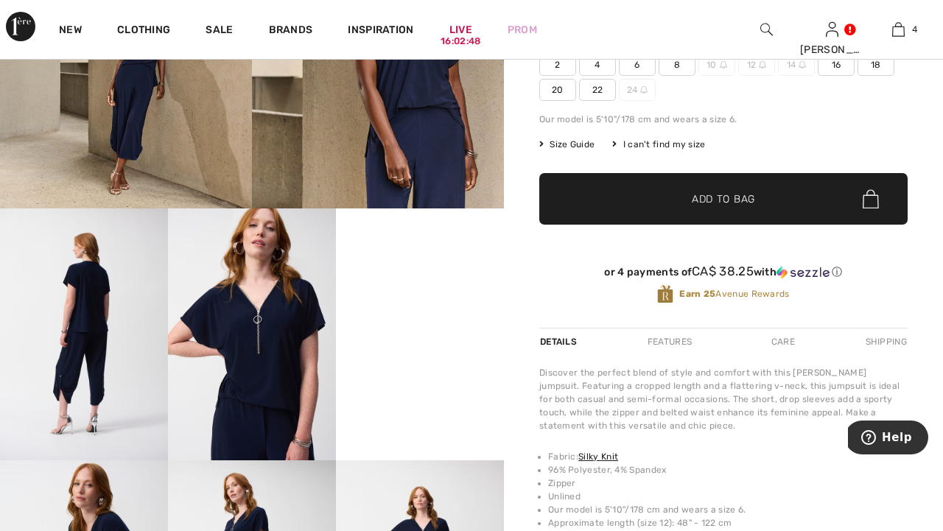
scroll to position [259, 0]
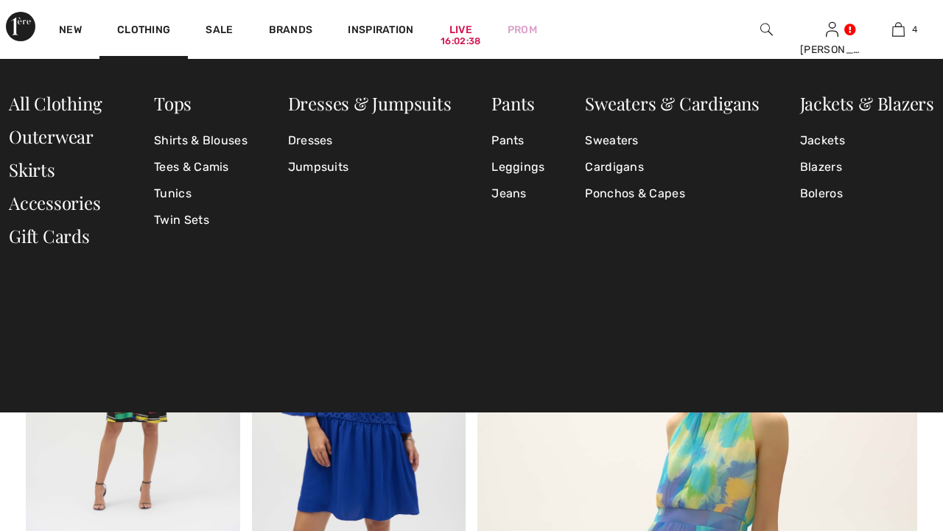
checkbox input "true"
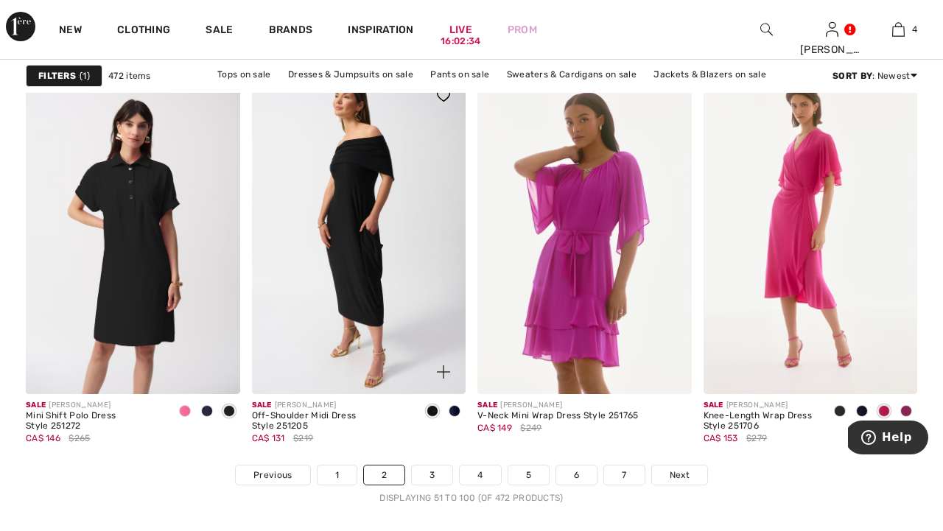
scroll to position [5850, 0]
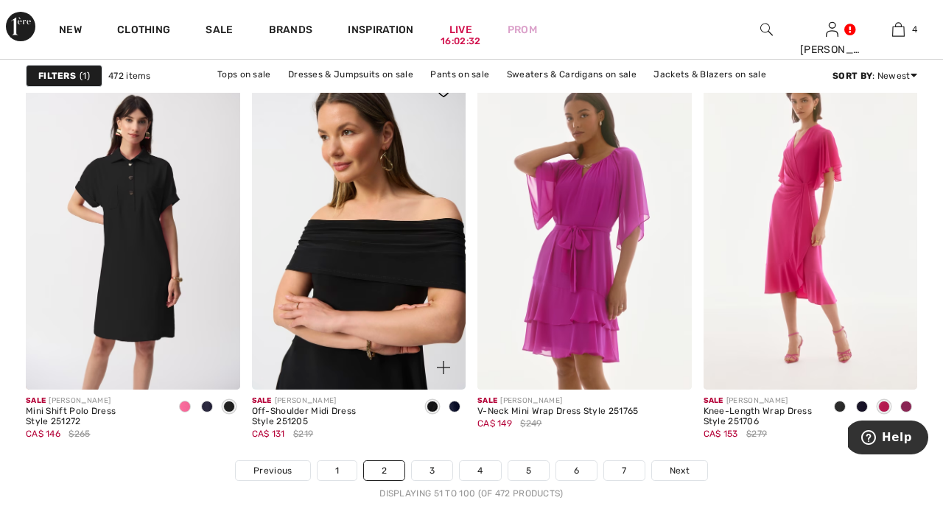
click at [334, 314] on img at bounding box center [359, 229] width 214 height 321
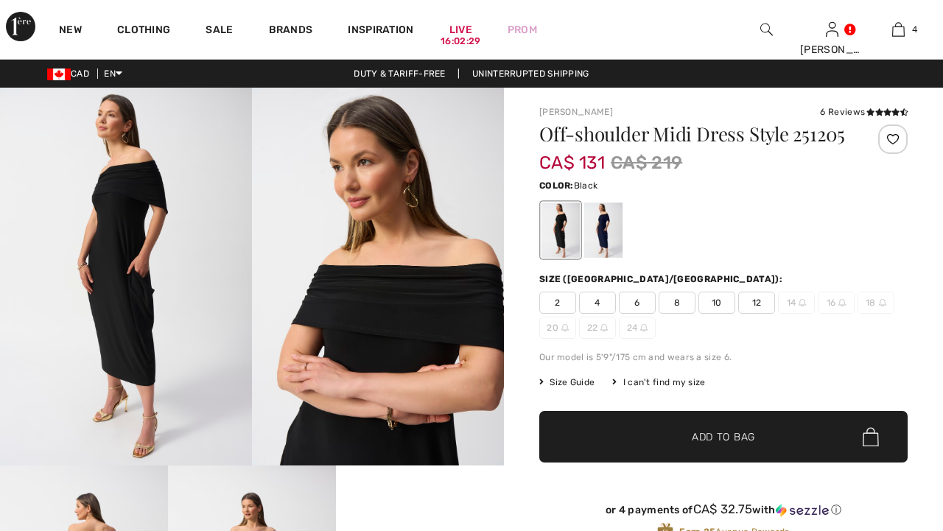
checkbox input "true"
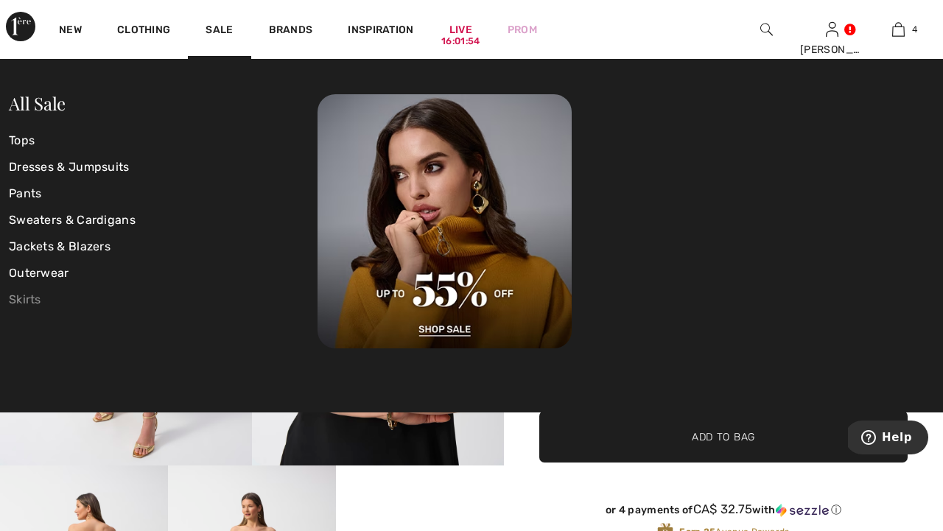
click at [37, 299] on link "Skirts" at bounding box center [163, 299] width 309 height 27
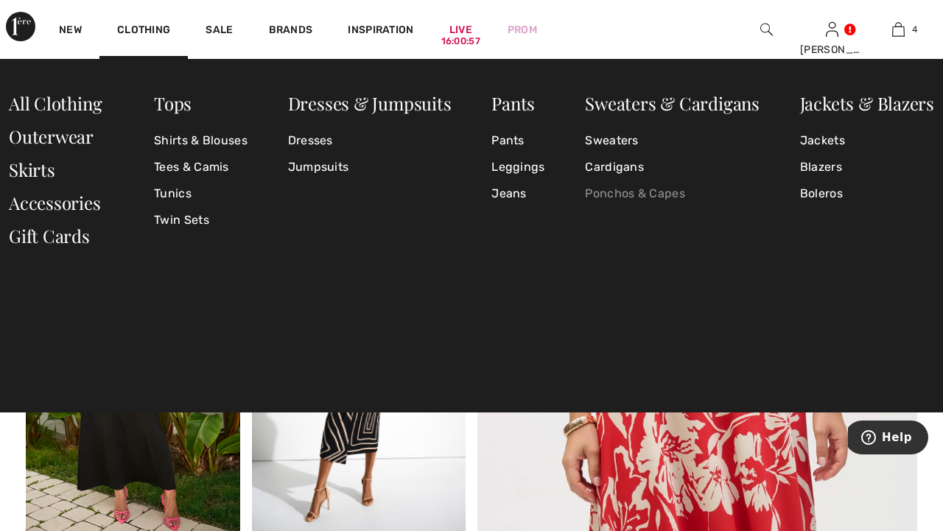
click at [603, 194] on link "Ponchos & Capes" at bounding box center [672, 193] width 175 height 27
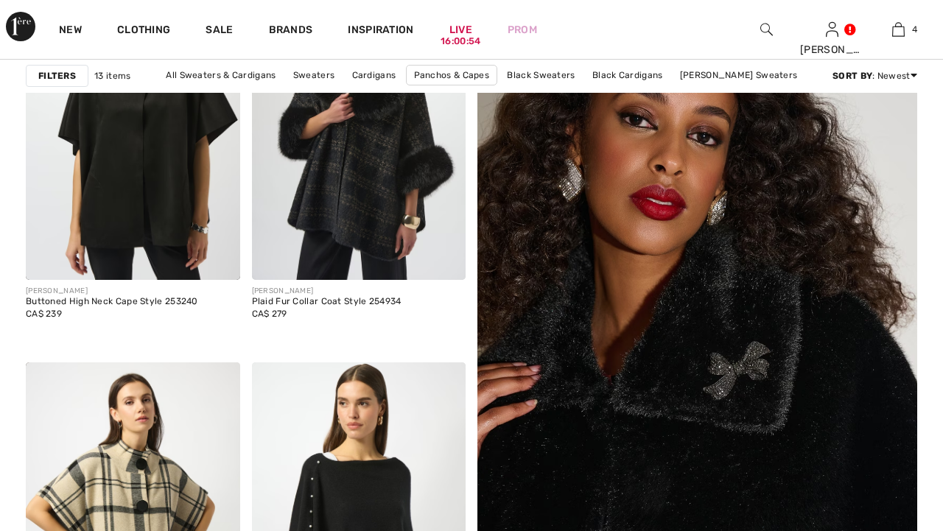
checkbox input "true"
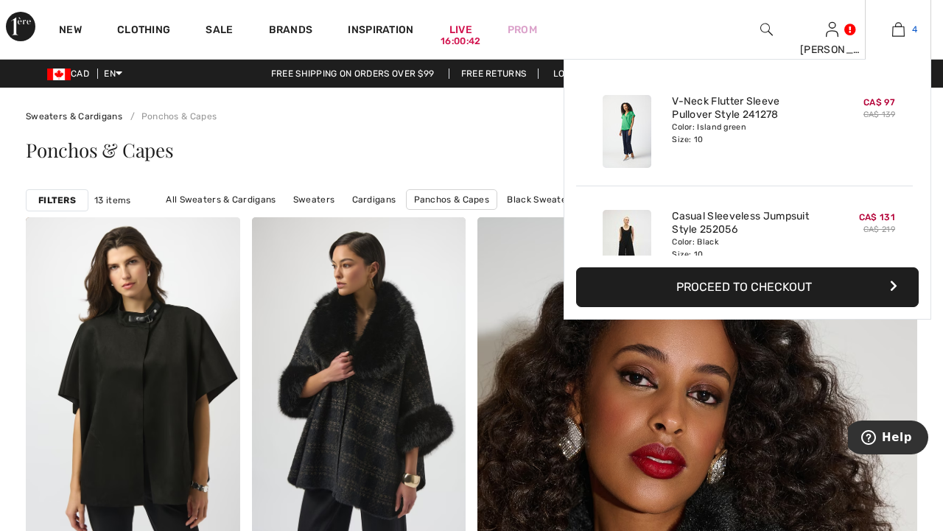
click at [895, 33] on img at bounding box center [898, 30] width 13 height 18
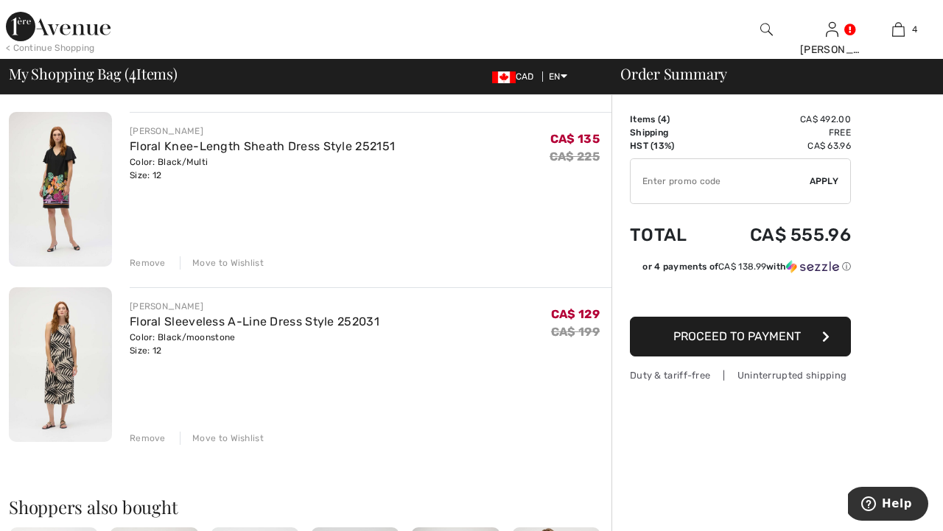
scroll to position [454, 0]
click at [156, 262] on div "Remove" at bounding box center [148, 262] width 36 height 13
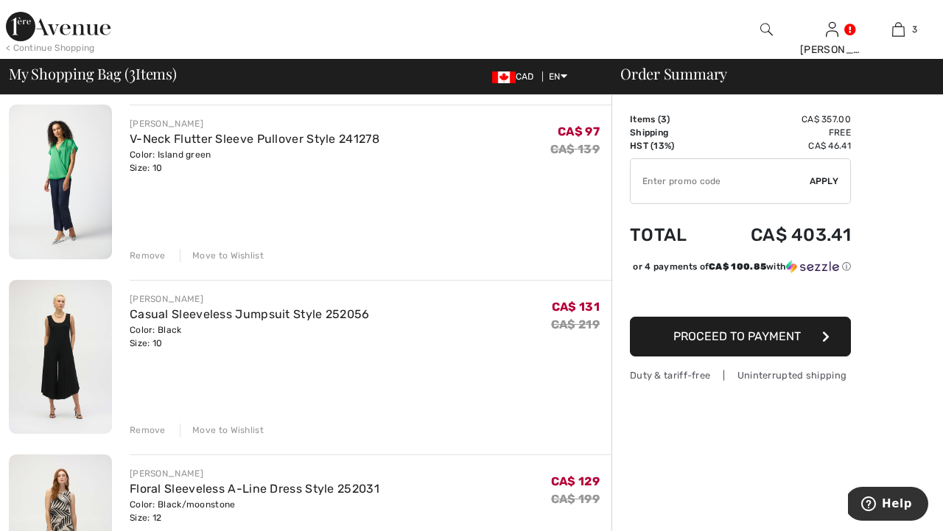
scroll to position [116, 0]
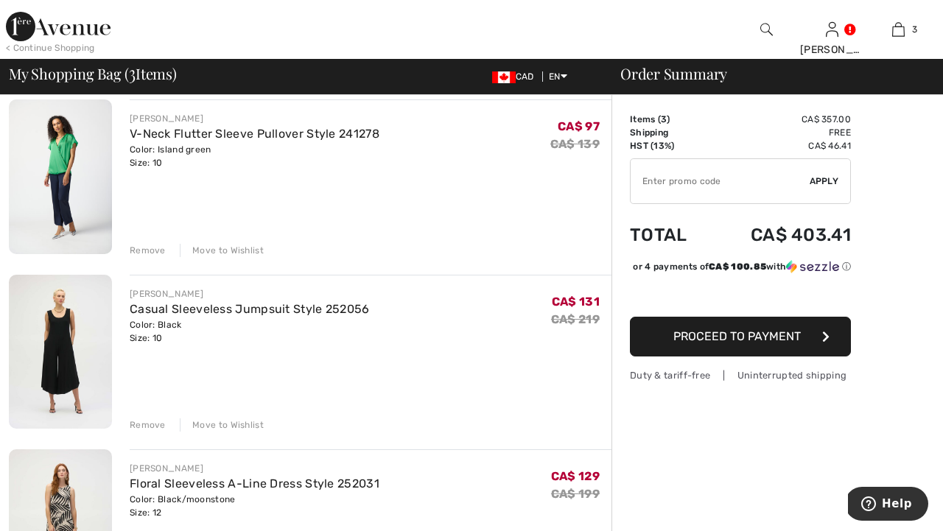
click at [650, 346] on button "Proceed to Payment" at bounding box center [740, 337] width 221 height 40
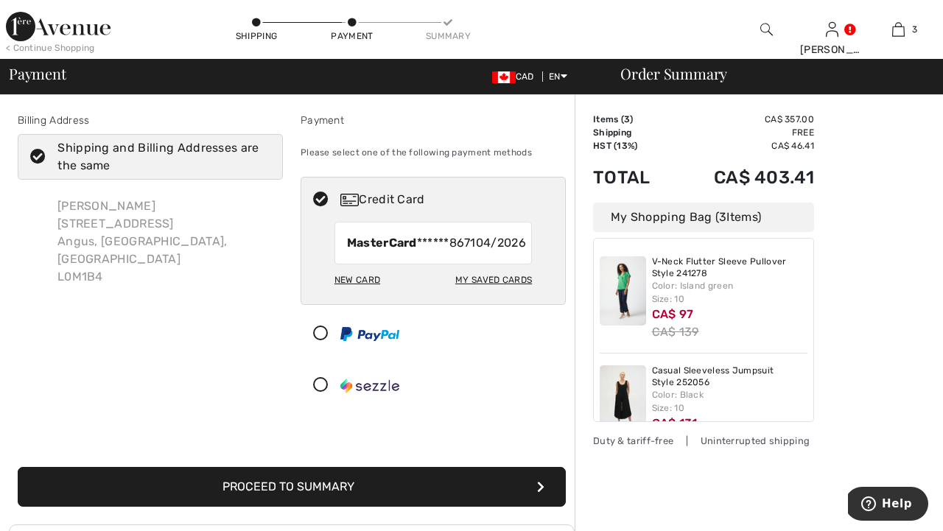
click at [214, 163] on div "Shipping and Billing Addresses are the same" at bounding box center [158, 156] width 203 height 35
click at [261, 163] on input "Shipping and Billing Addresses are the same" at bounding box center [266, 157] width 10 height 44
checkbox input "false"
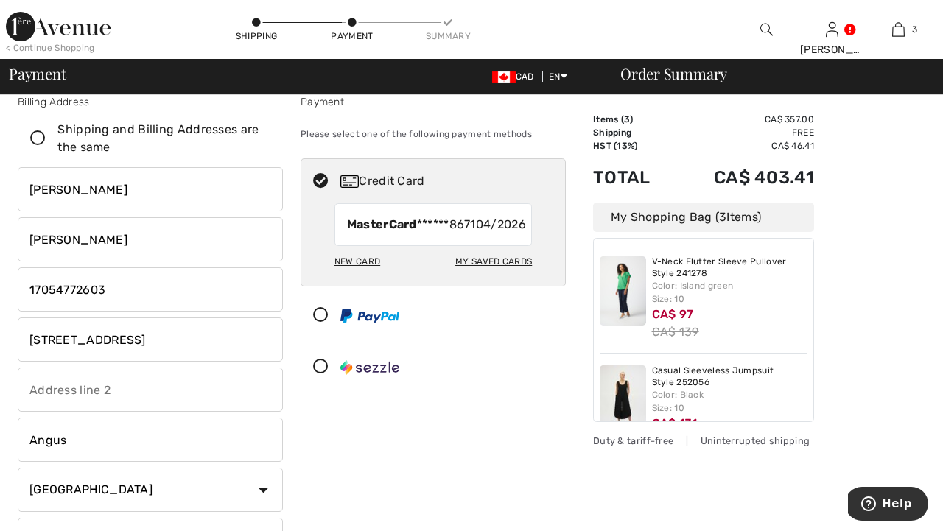
scroll to position [15, 0]
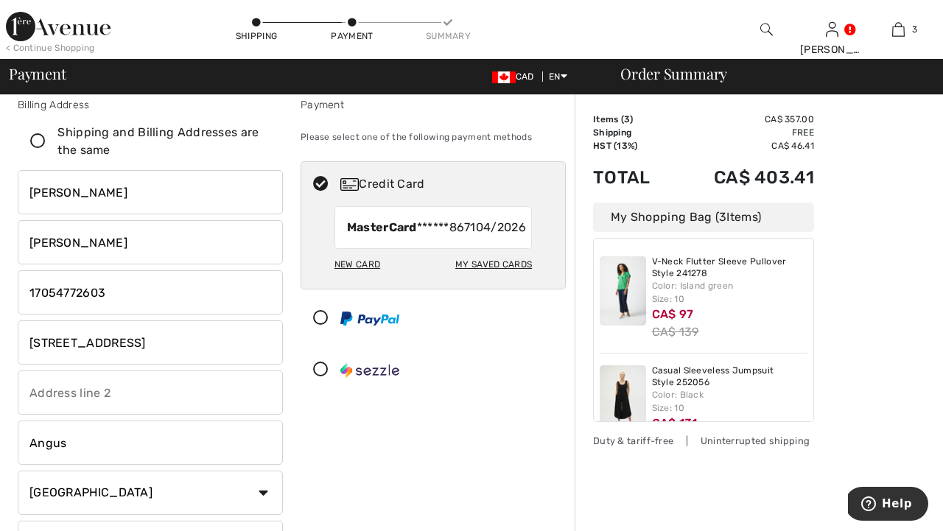
type input "L3W0C2"
click at [39, 140] on icon at bounding box center [37, 141] width 39 height 15
click at [261, 140] on input "Shipping and Billing Addresses are the same" at bounding box center [266, 141] width 10 height 44
checkbox input "true"
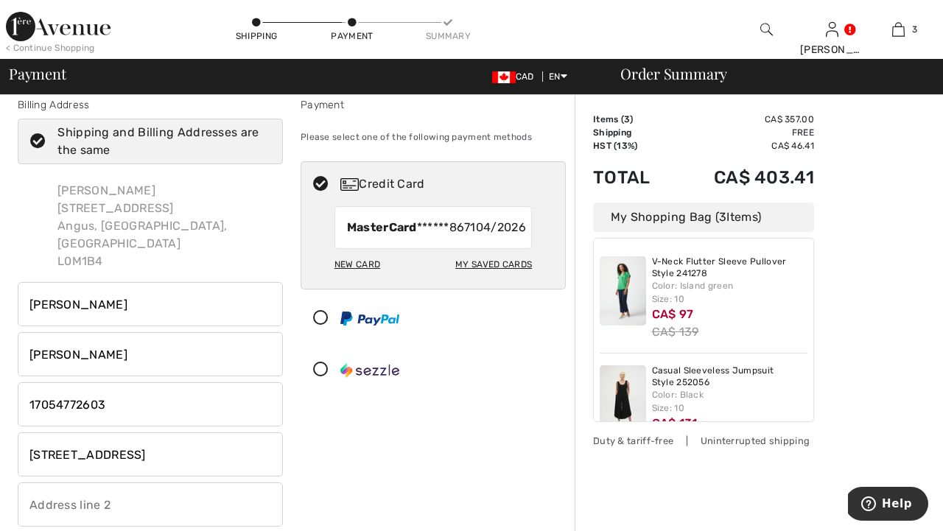
type input "L0M1B4"
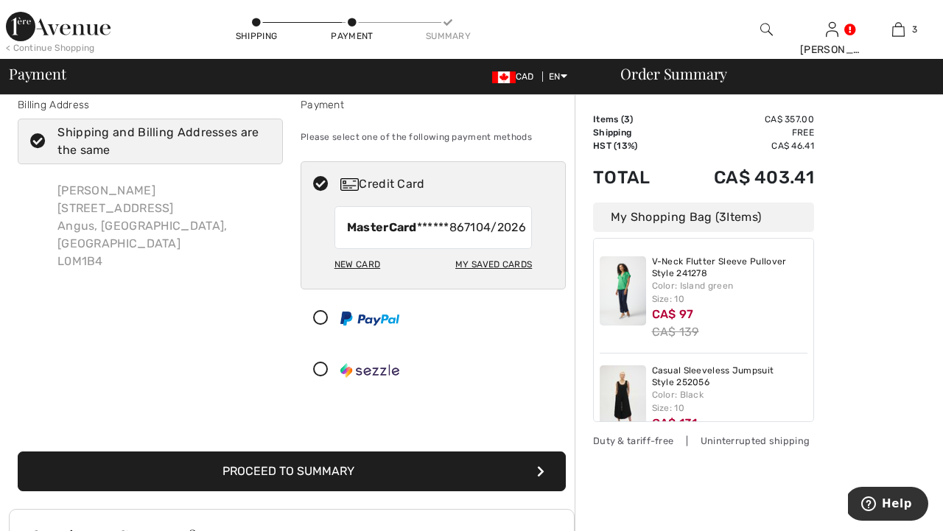
click at [128, 141] on div "Shipping and Billing Addresses are the same" at bounding box center [158, 141] width 203 height 35
click at [261, 141] on input "Shipping and Billing Addresses are the same" at bounding box center [266, 141] width 10 height 44
checkbox input "false"
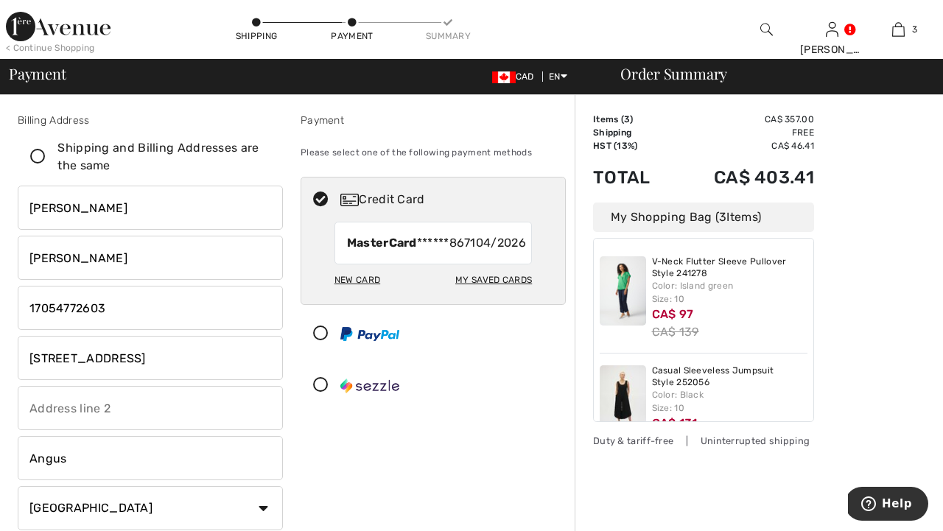
scroll to position [0, 0]
click at [357, 292] on div "New Card" at bounding box center [357, 279] width 46 height 25
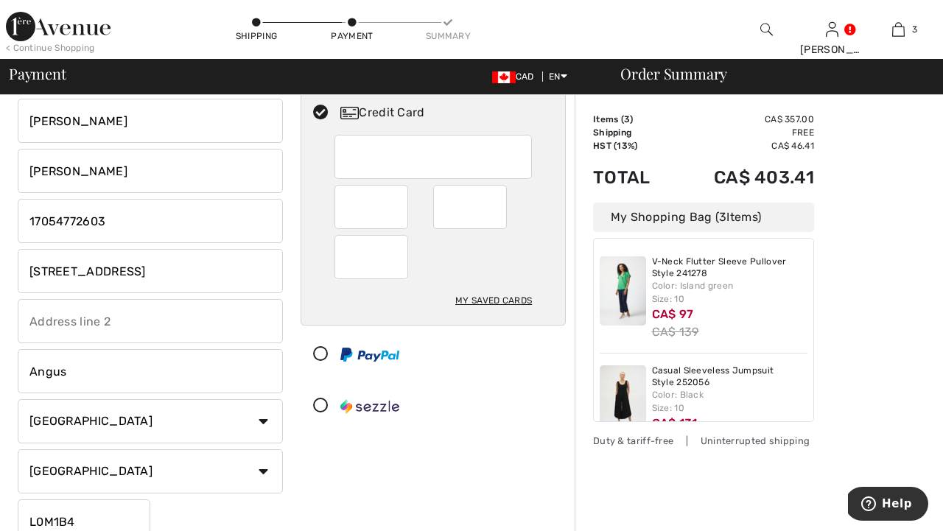
scroll to position [88, 0]
click at [480, 303] on div "My Saved Cards" at bounding box center [493, 298] width 77 height 25
radio input "true"
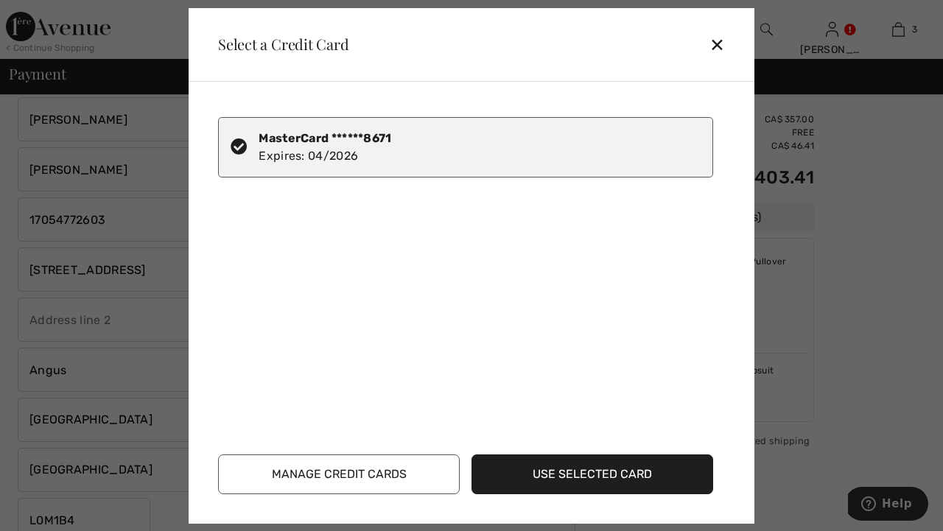
click at [397, 470] on button "Manage Credit Cards" at bounding box center [339, 474] width 242 height 40
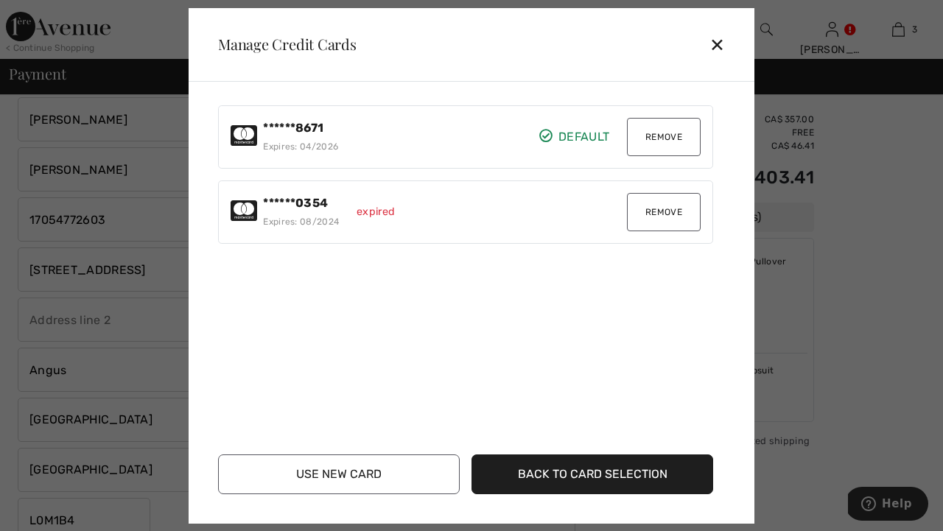
click at [666, 138] on button "Remove" at bounding box center [664, 137] width 74 height 38
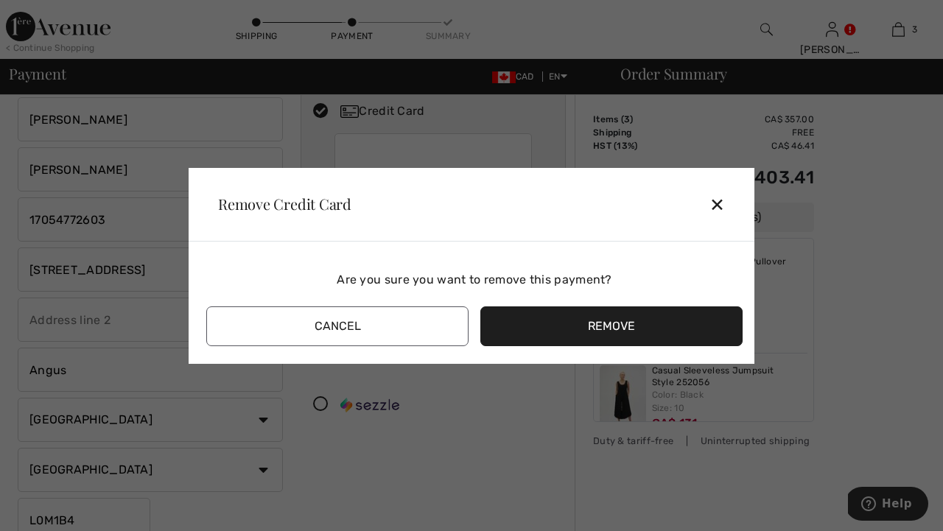
click at [515, 312] on button "Remove" at bounding box center [611, 326] width 262 height 40
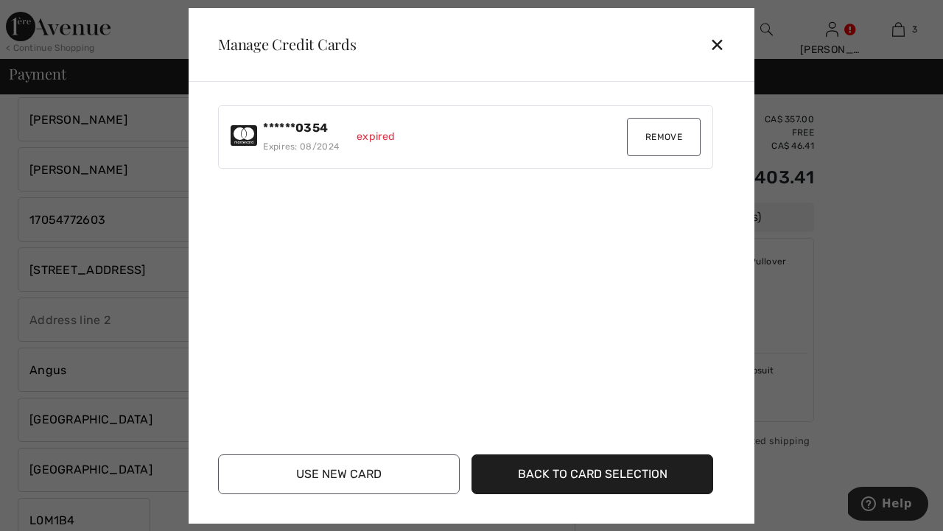
click at [643, 138] on button "Remove" at bounding box center [664, 137] width 74 height 38
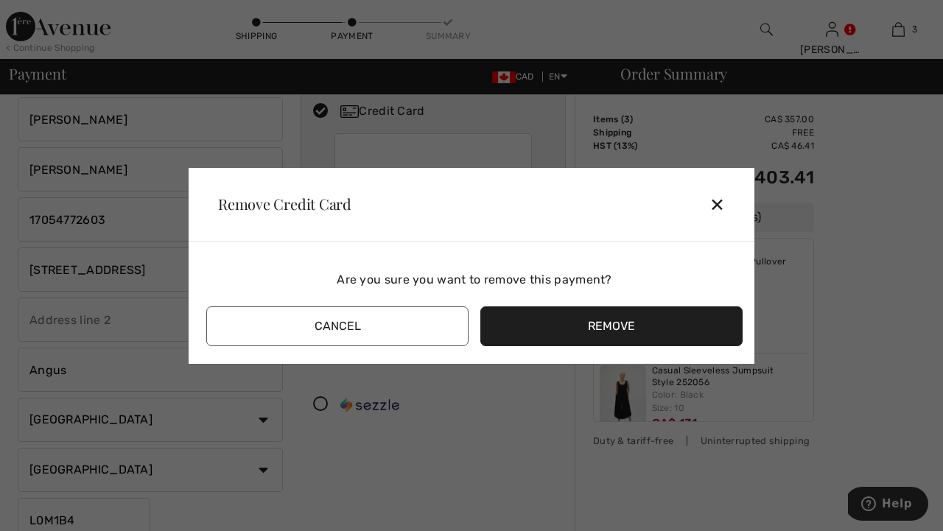
click at [548, 322] on button "Remove" at bounding box center [611, 326] width 262 height 40
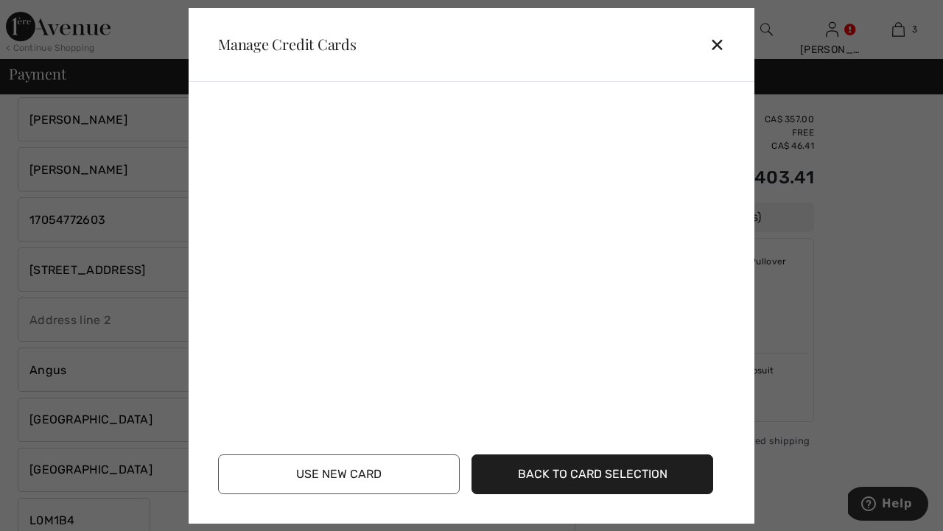
click at [437, 469] on button "Use New Card" at bounding box center [339, 474] width 242 height 40
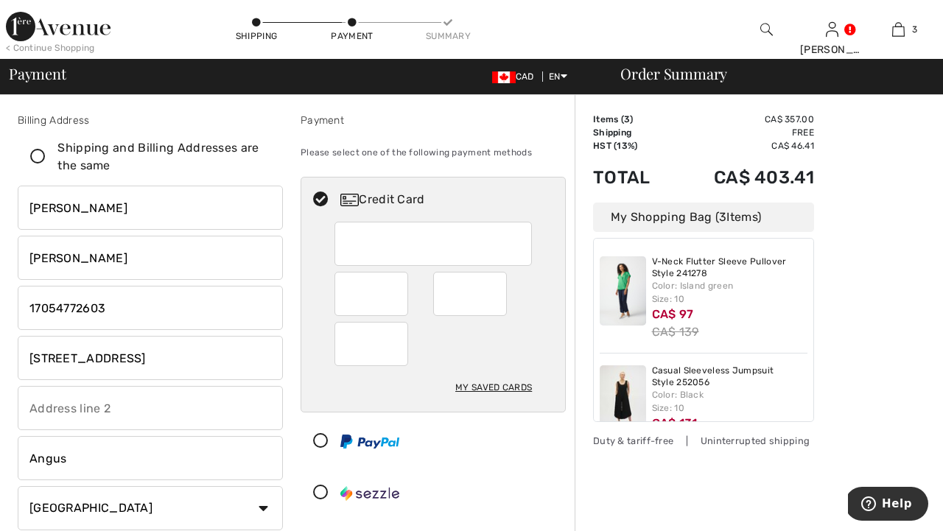
scroll to position [0, 0]
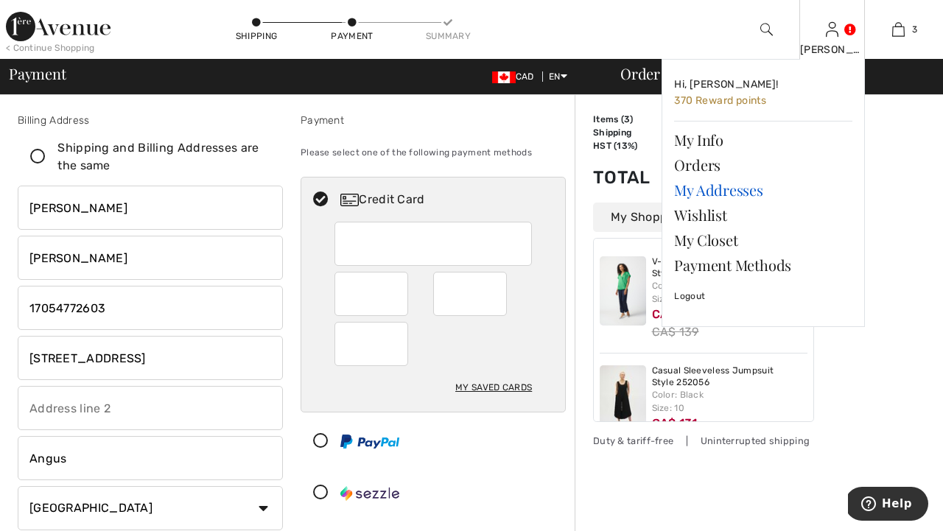
click at [705, 187] on link "My Addresses" at bounding box center [763, 189] width 178 height 25
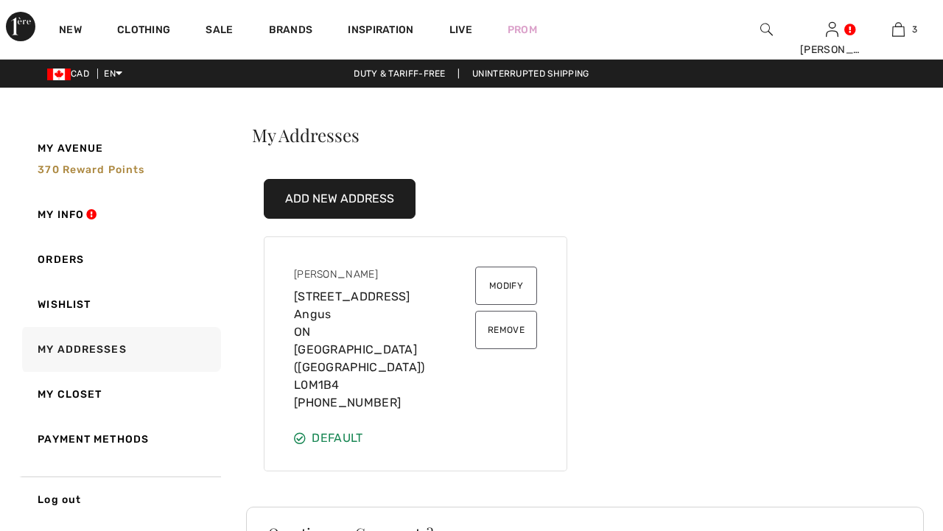
checkbox input "true"
click at [501, 279] on button "Modify" at bounding box center [506, 286] width 62 height 38
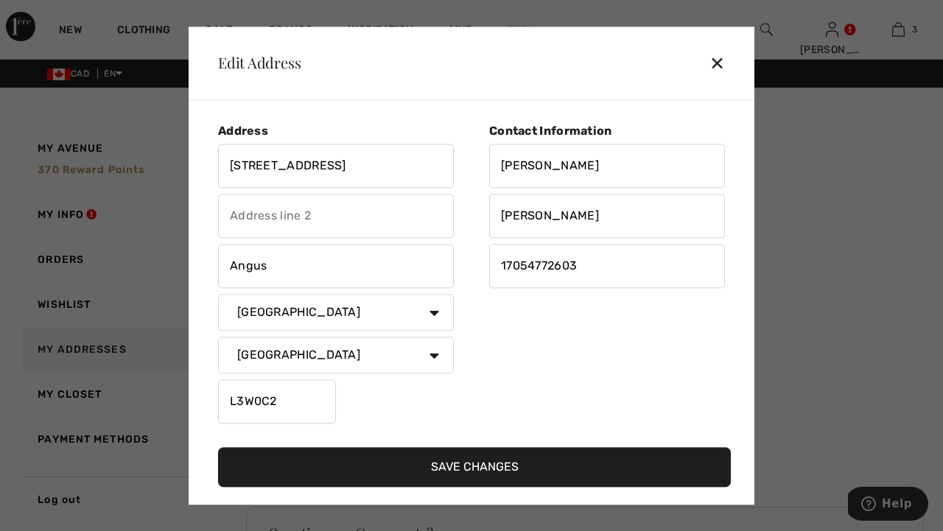
type input "L3W0C2"
click at [333, 464] on button "Save Changes" at bounding box center [474, 467] width 513 height 40
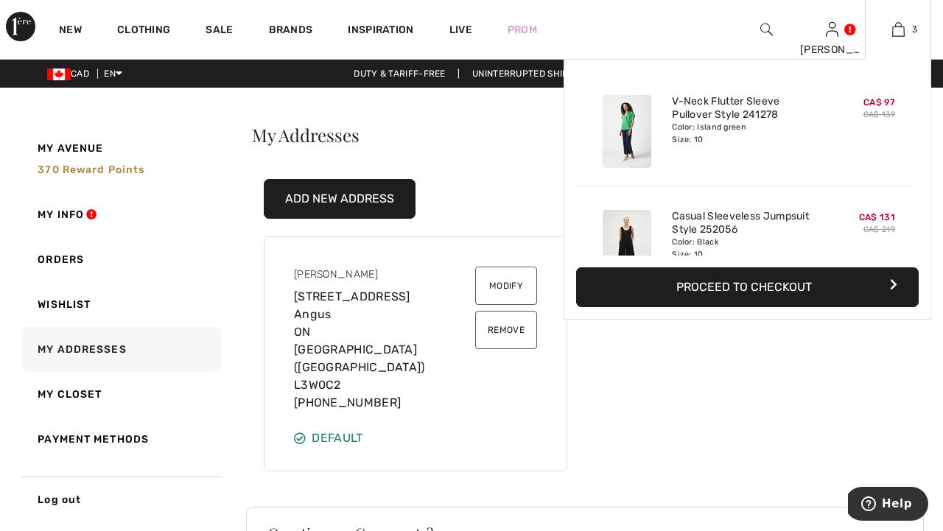
click at [799, 275] on button "Proceed to Checkout" at bounding box center [747, 287] width 342 height 40
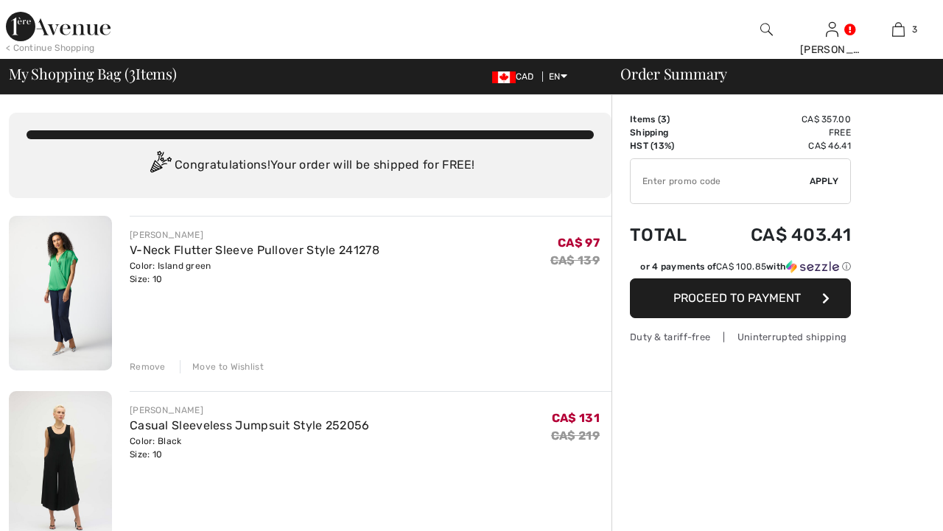
checkbox input "true"
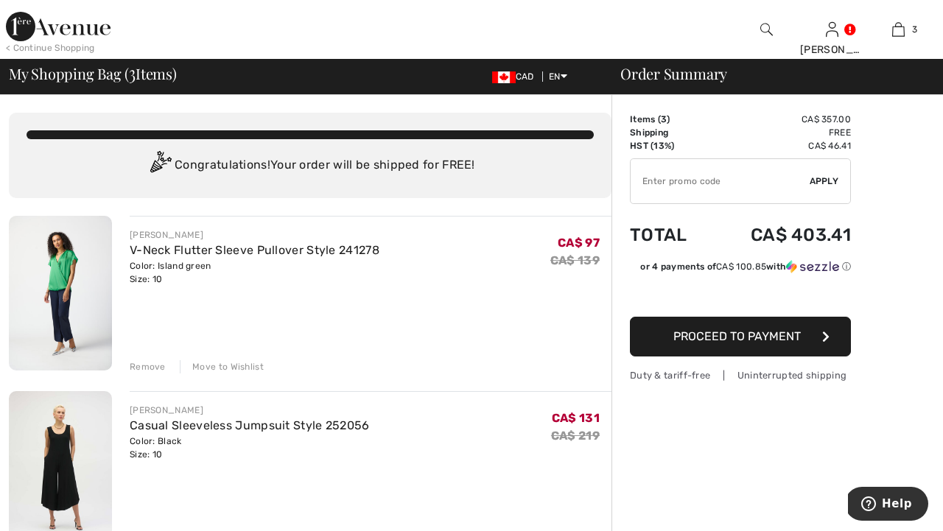
click at [649, 341] on button "Proceed to Payment" at bounding box center [740, 337] width 221 height 40
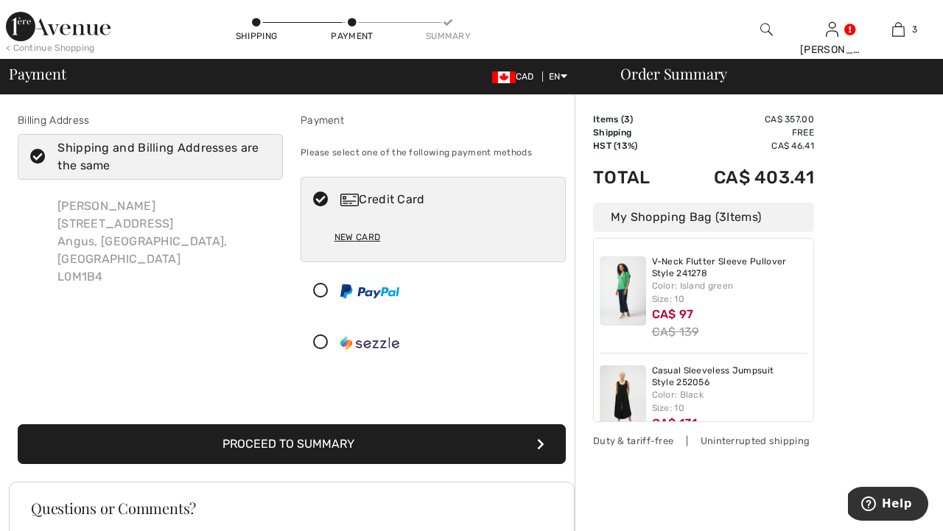
click at [349, 200] on img at bounding box center [349, 200] width 18 height 13
click at [357, 200] on img at bounding box center [349, 200] width 18 height 13
radio input "true"
click at [367, 441] on button "Proceed to Summary" at bounding box center [292, 444] width 548 height 40
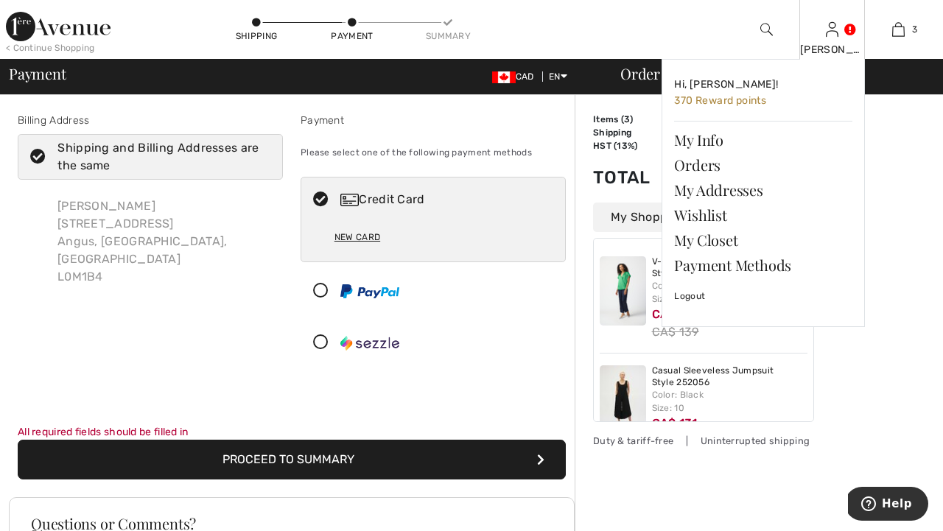
click at [831, 33] on img at bounding box center [831, 30] width 13 height 18
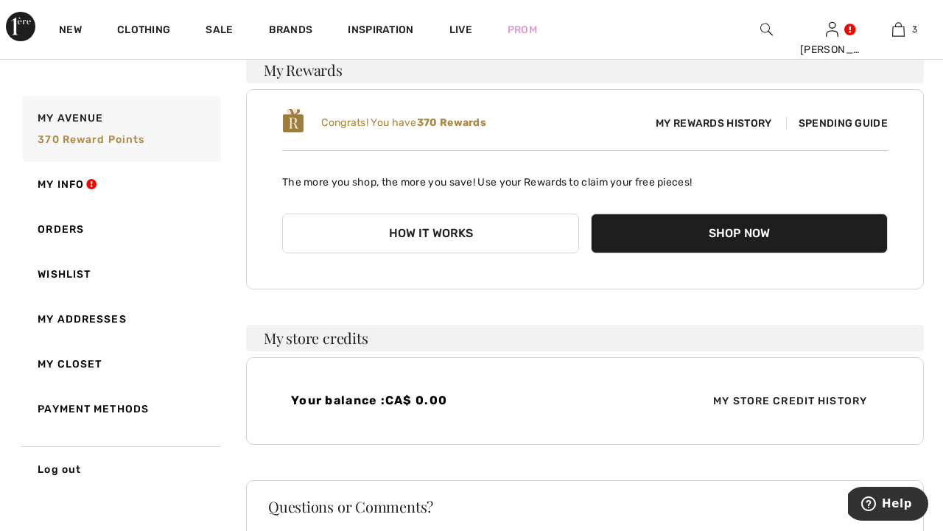
scroll to position [119, 0]
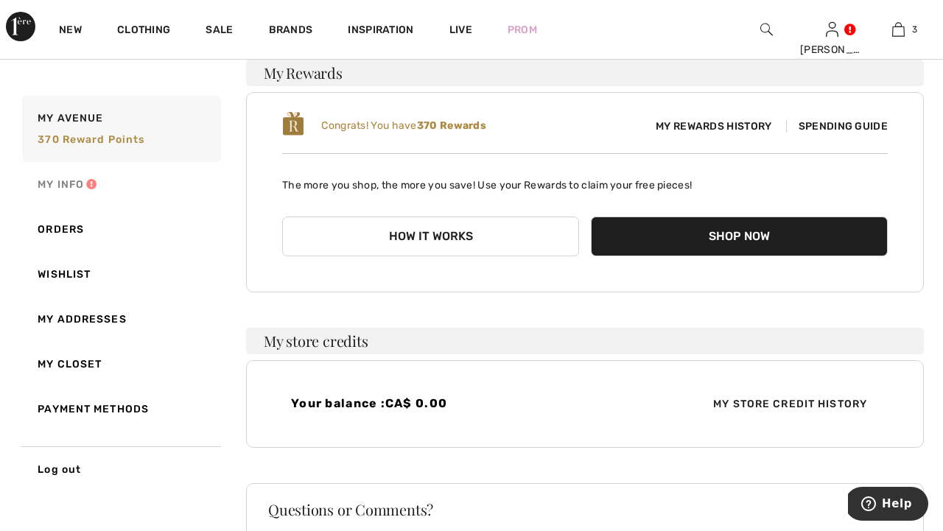
click at [59, 181] on link "My Info" at bounding box center [120, 184] width 202 height 45
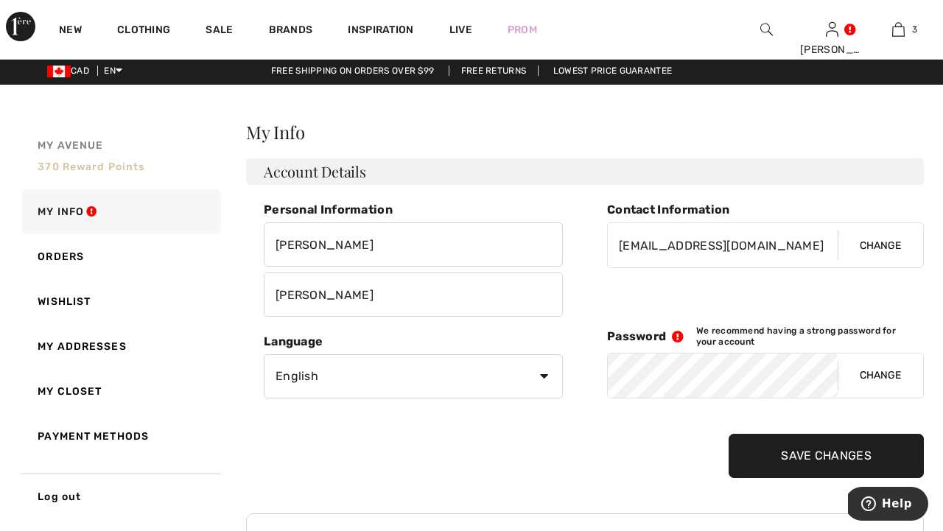
scroll to position [7, 0]
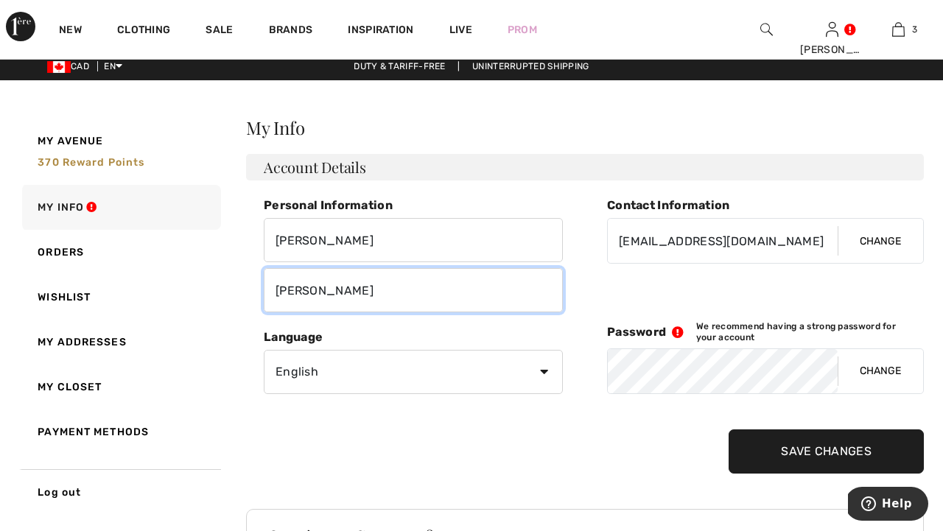
click at [332, 288] on input "[PERSON_NAME]" at bounding box center [413, 290] width 299 height 44
type input "W"
type input "[PERSON_NAME]"
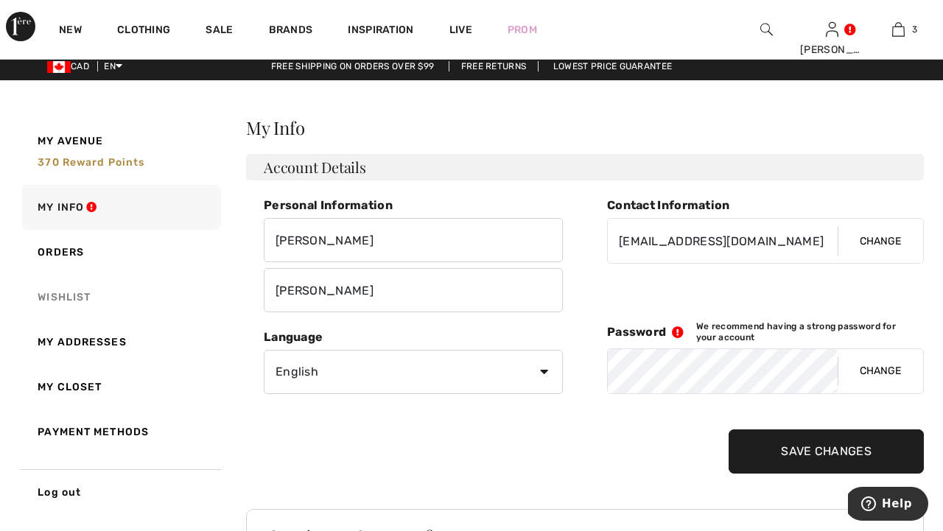
click at [175, 287] on link "Wishlist" at bounding box center [120, 297] width 202 height 45
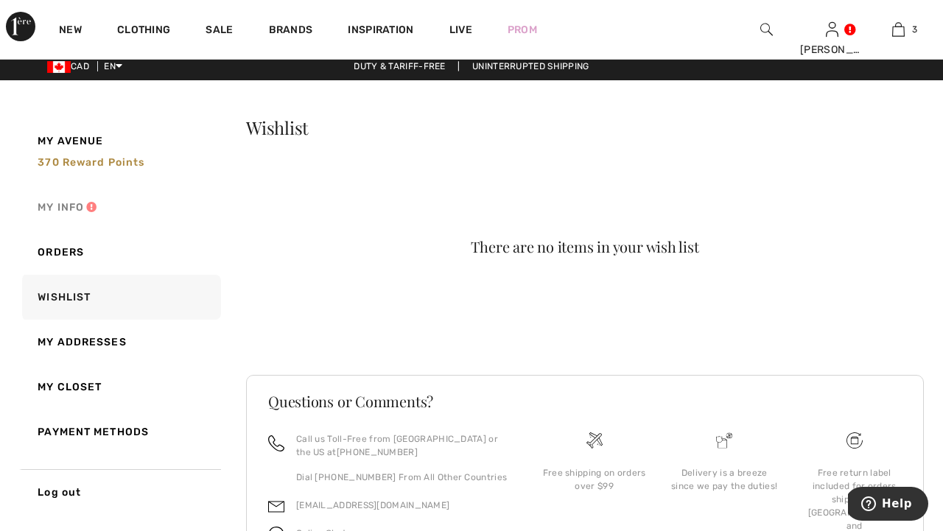
click at [63, 204] on link "My Info" at bounding box center [120, 207] width 202 height 45
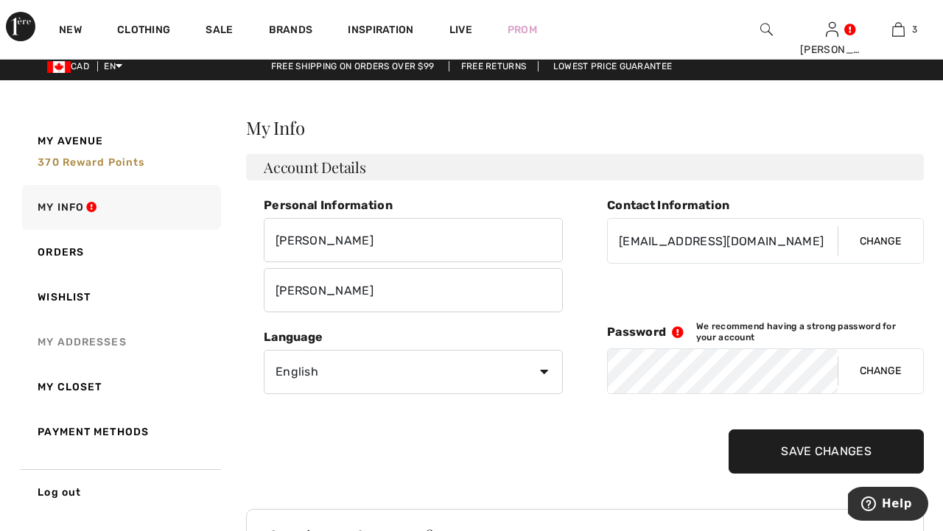
click at [65, 344] on link "My Addresses" at bounding box center [120, 342] width 202 height 45
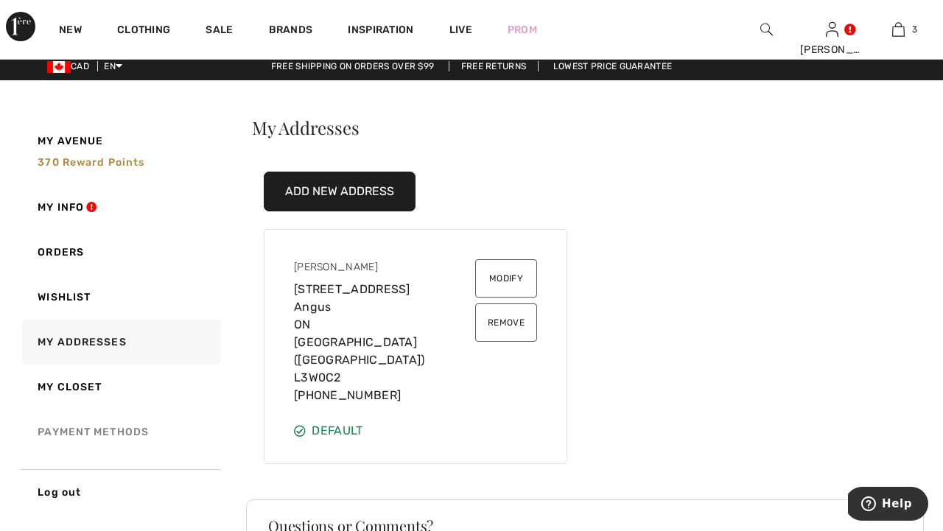
click at [72, 437] on link "Payment Methods" at bounding box center [120, 431] width 202 height 45
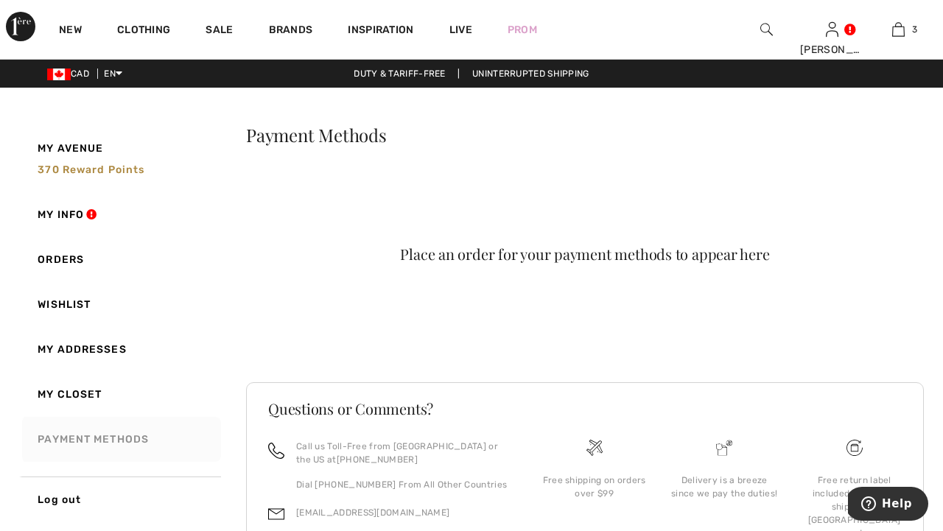
scroll to position [0, 0]
click at [63, 217] on link "My Info" at bounding box center [120, 214] width 202 height 45
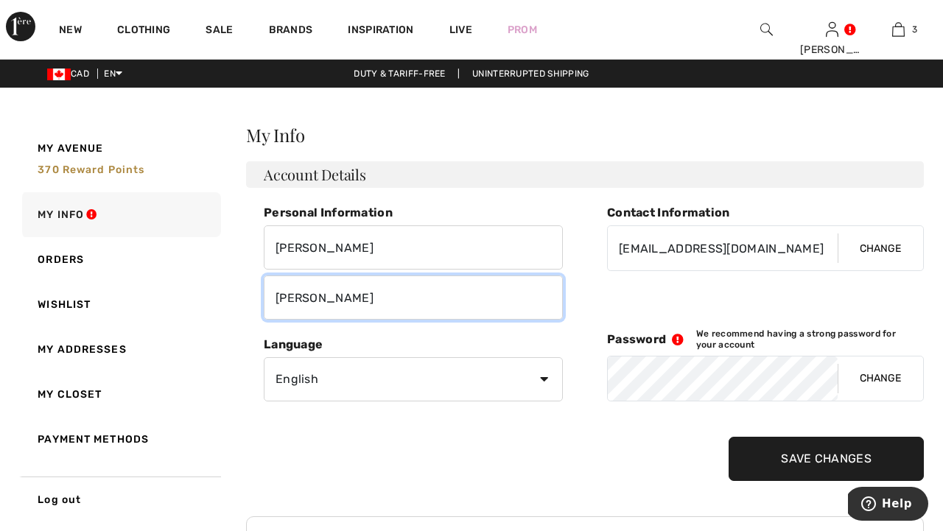
click at [337, 300] on input "[PERSON_NAME]" at bounding box center [413, 297] width 299 height 44
type input "W"
type input "[PERSON_NAME]"
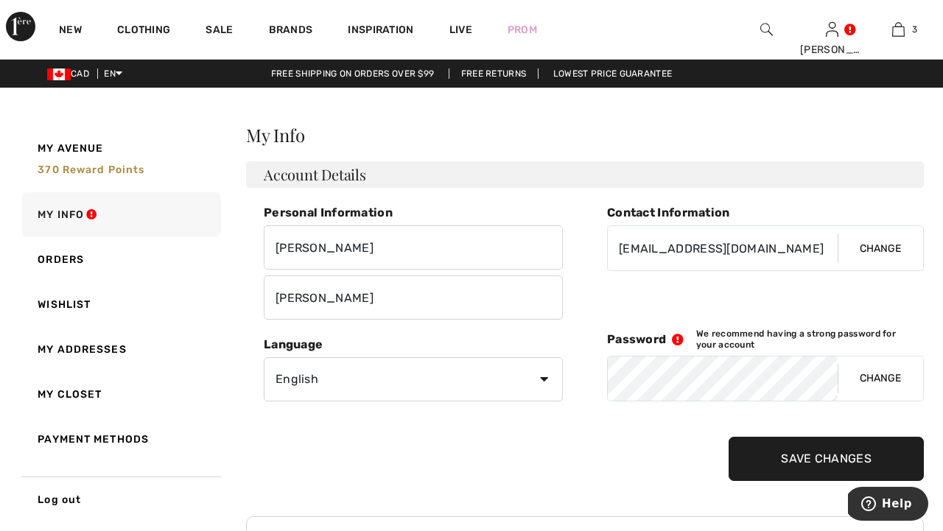
click at [225, 300] on div "My Avenue 370 Reward points My Info Orders Wishlist My Addresses My Closet Paym…" at bounding box center [131, 324] width 224 height 396
click at [846, 374] on button "Change" at bounding box center [879, 378] width 85 height 44
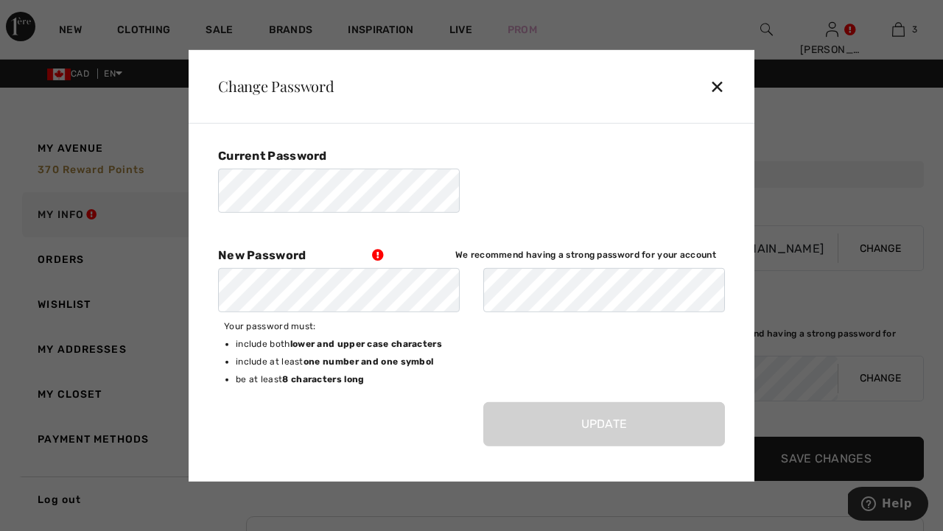
click at [716, 88] on div "✕" at bounding box center [722, 86] width 27 height 31
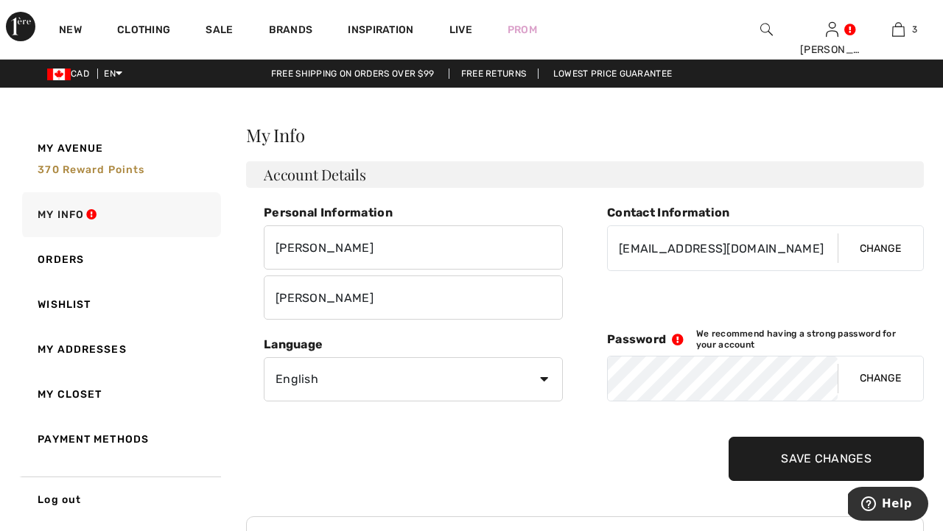
click at [767, 454] on input "Save Changes" at bounding box center [825, 459] width 195 height 44
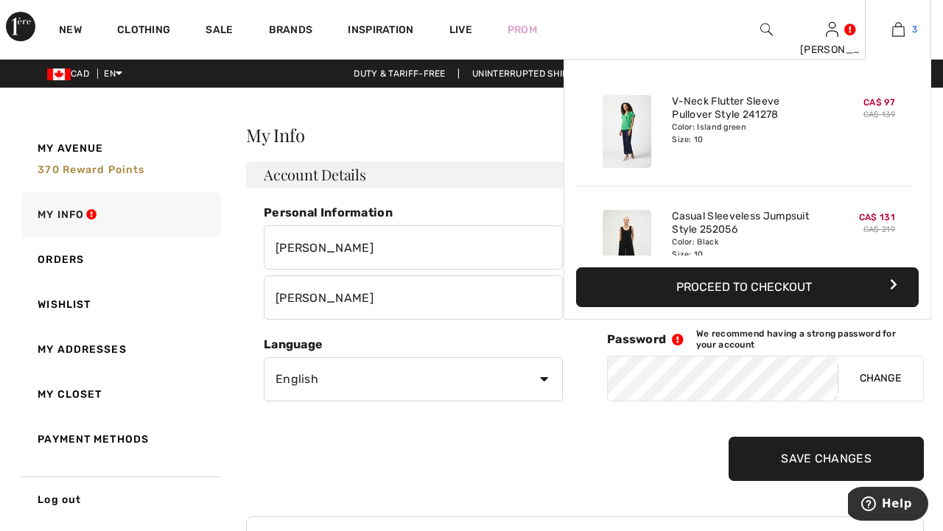
click at [903, 27] on img at bounding box center [898, 30] width 13 height 18
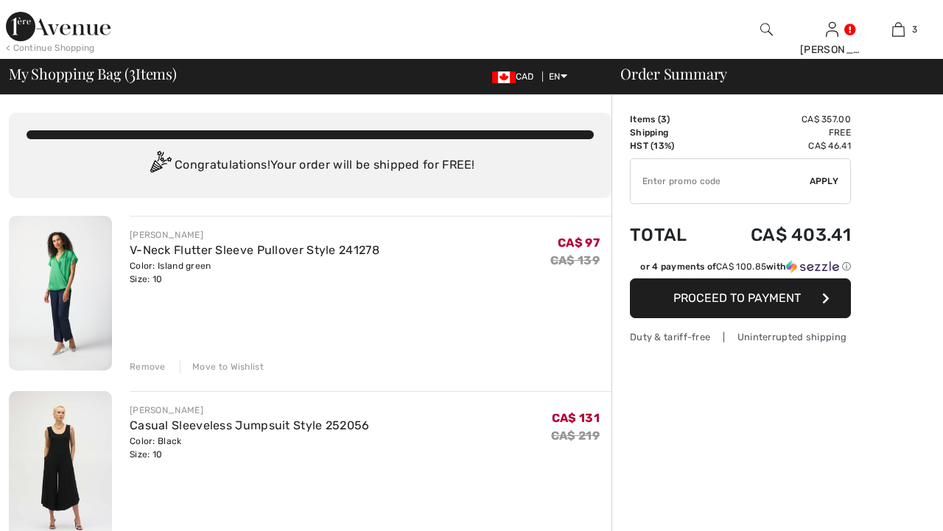
checkbox input "true"
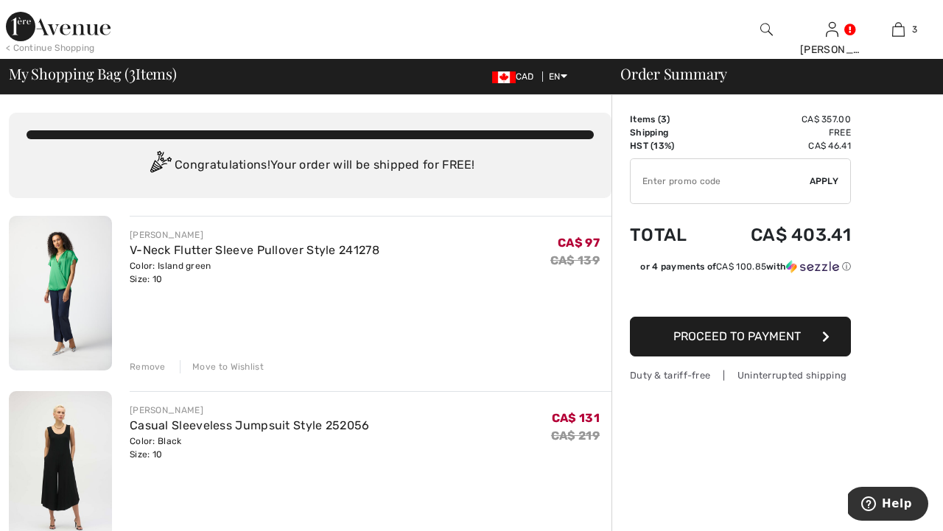
click at [802, 340] on button "Proceed to Payment" at bounding box center [740, 337] width 221 height 40
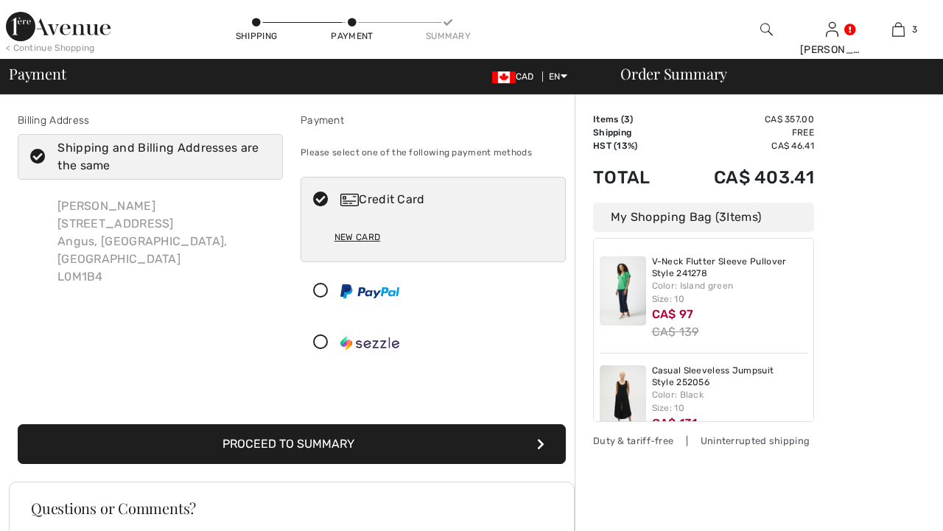
checkbox input "true"
click at [358, 432] on button "Proceed to Summary" at bounding box center [292, 444] width 548 height 40
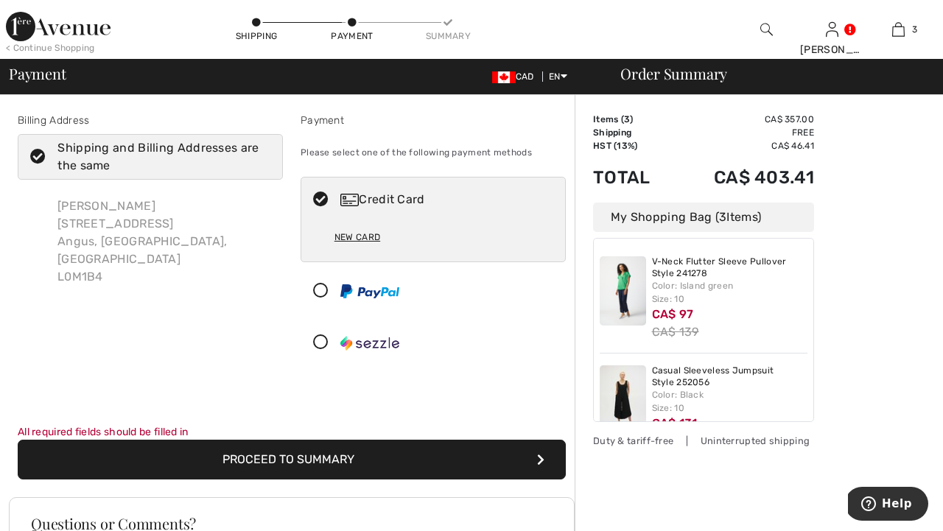
click at [358, 454] on button "Proceed to Summary" at bounding box center [292, 460] width 548 height 40
click at [353, 208] on div "Credit Card" at bounding box center [447, 200] width 215 height 18
click at [356, 240] on div "New Card" at bounding box center [357, 237] width 46 height 25
radio input "true"
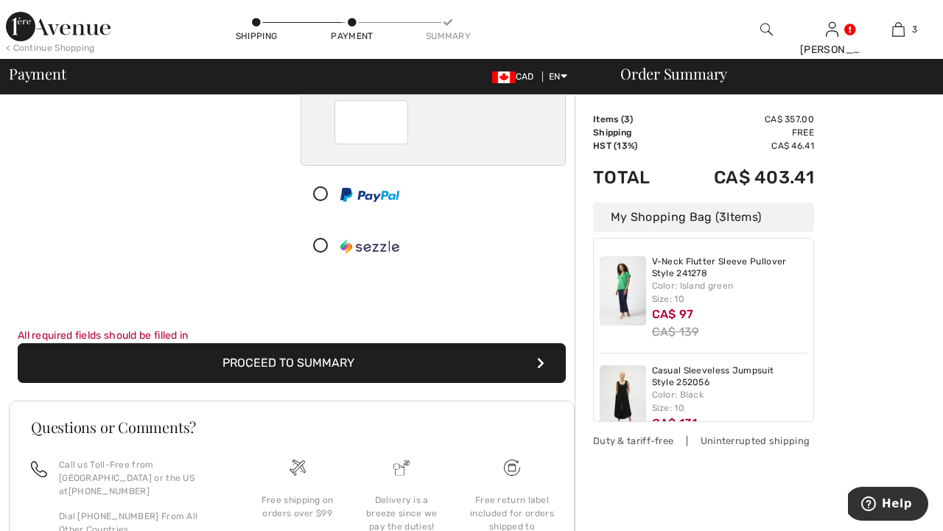
scroll to position [265, 0]
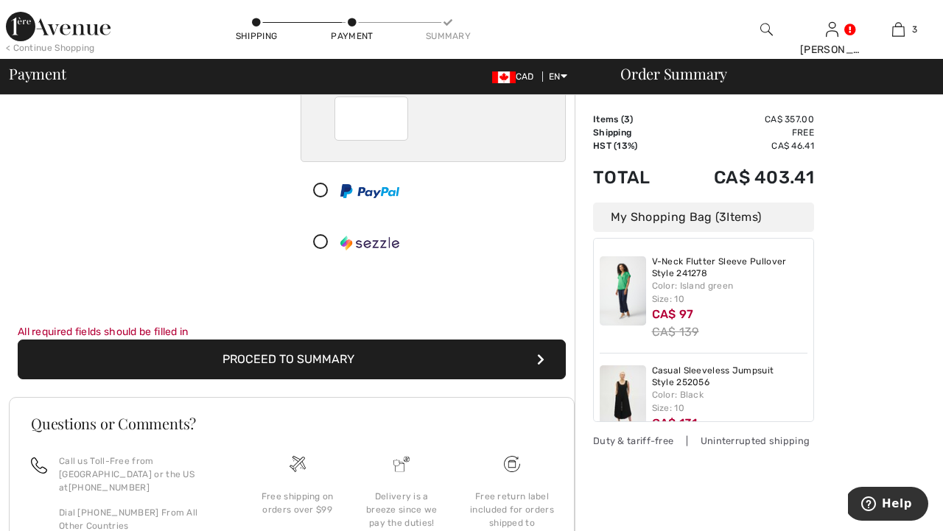
click at [412, 364] on button "Proceed to Summary" at bounding box center [292, 359] width 548 height 40
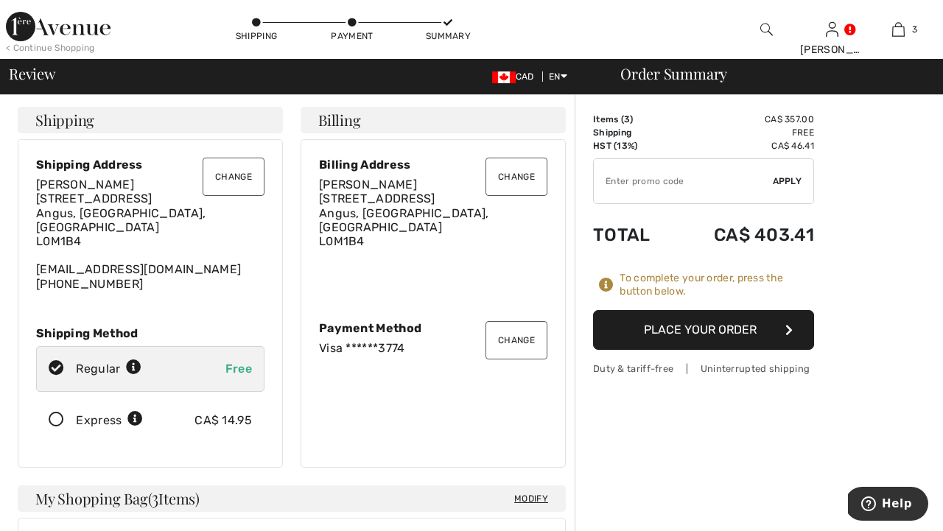
click at [237, 180] on button "Change" at bounding box center [234, 177] width 62 height 38
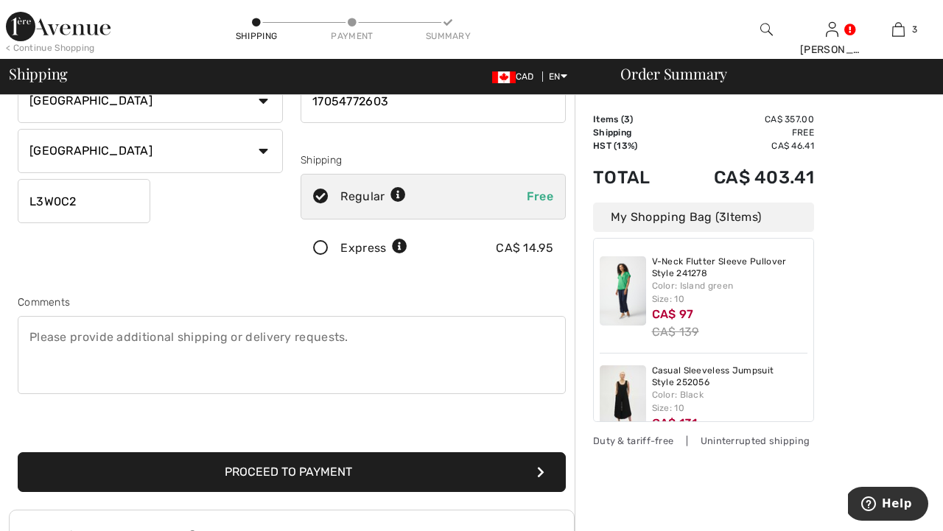
scroll to position [206, 0]
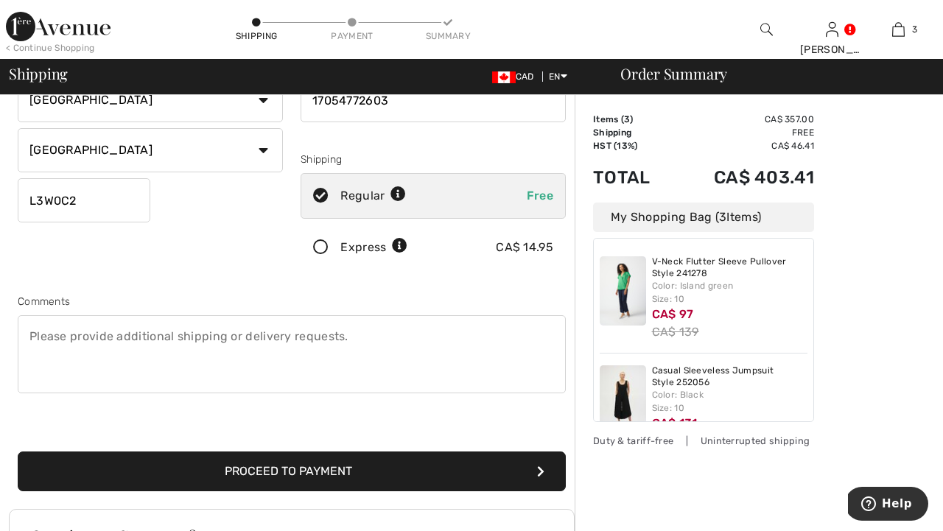
type input "L3W0C2"
click at [200, 465] on button "Proceed to Payment" at bounding box center [292, 471] width 548 height 40
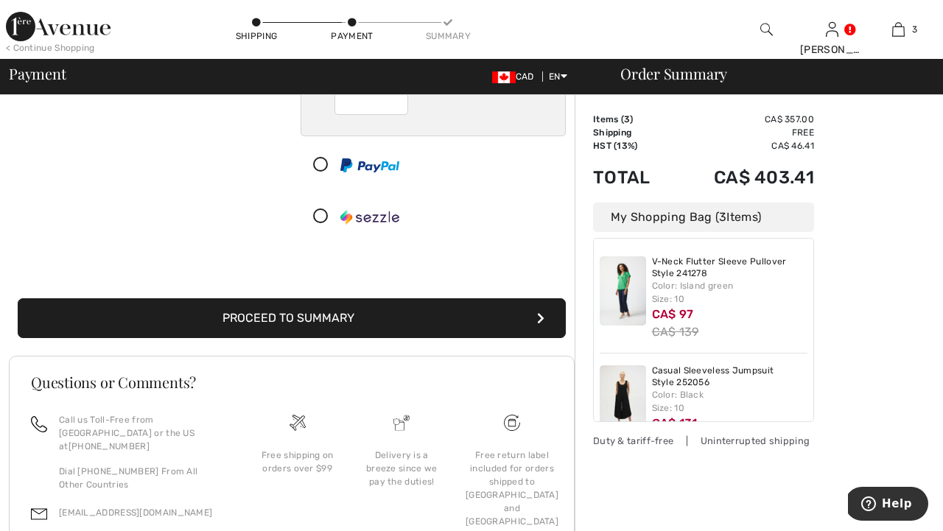
scroll to position [280, 0]
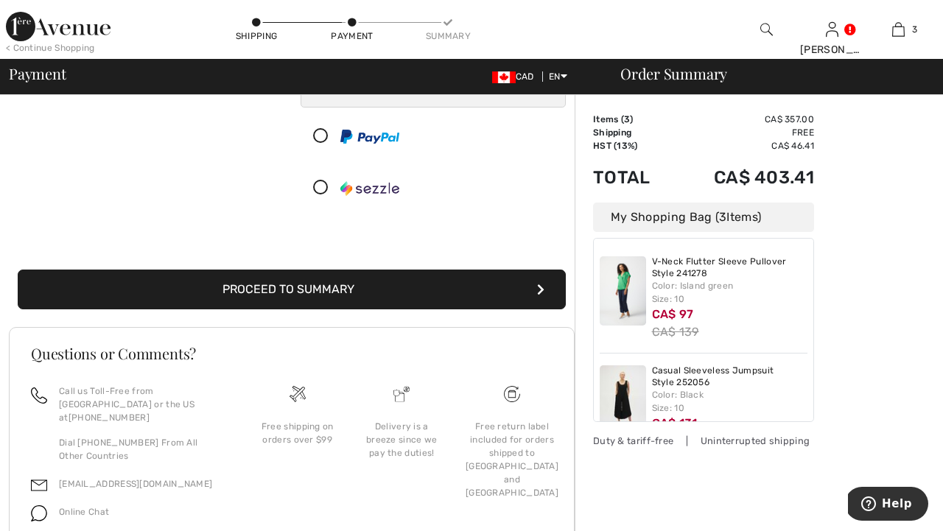
click at [395, 292] on button "Proceed to Summary" at bounding box center [292, 290] width 548 height 40
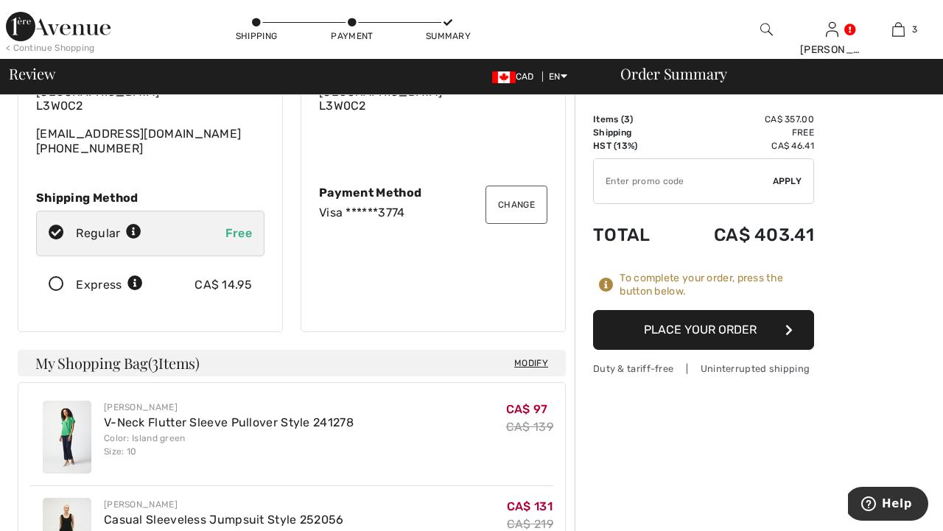
scroll to position [147, 0]
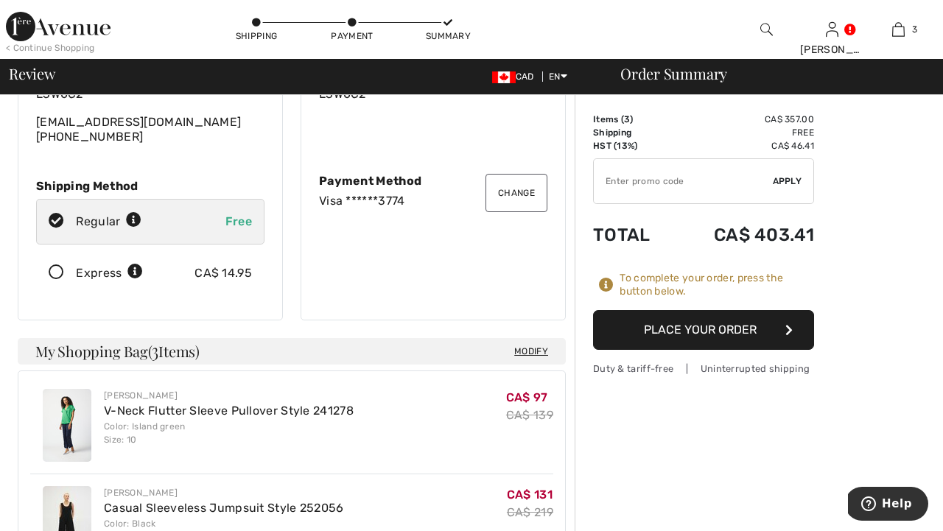
click at [632, 325] on button "Place Your Order" at bounding box center [703, 330] width 221 height 40
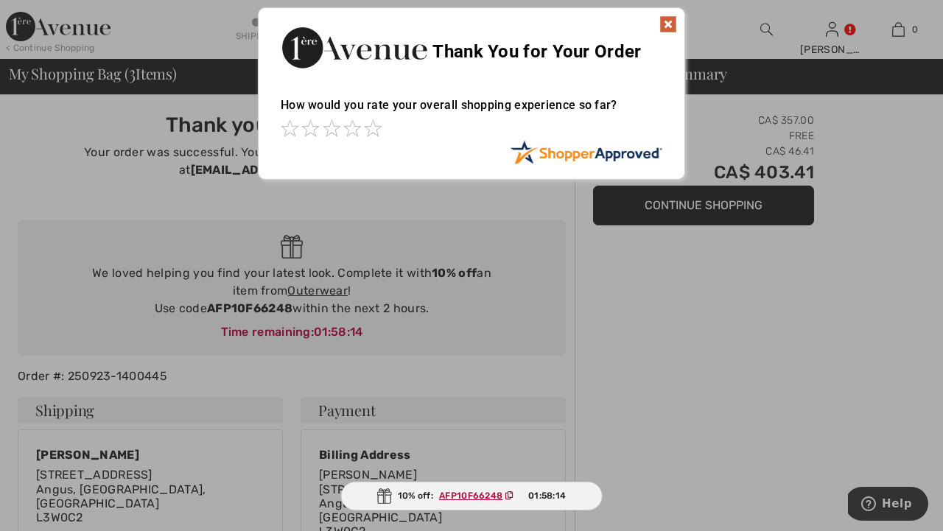
click at [657, 371] on div at bounding box center [471, 265] width 943 height 531
click at [663, 23] on img at bounding box center [668, 24] width 18 height 18
